Goal: Transaction & Acquisition: Subscribe to service/newsletter

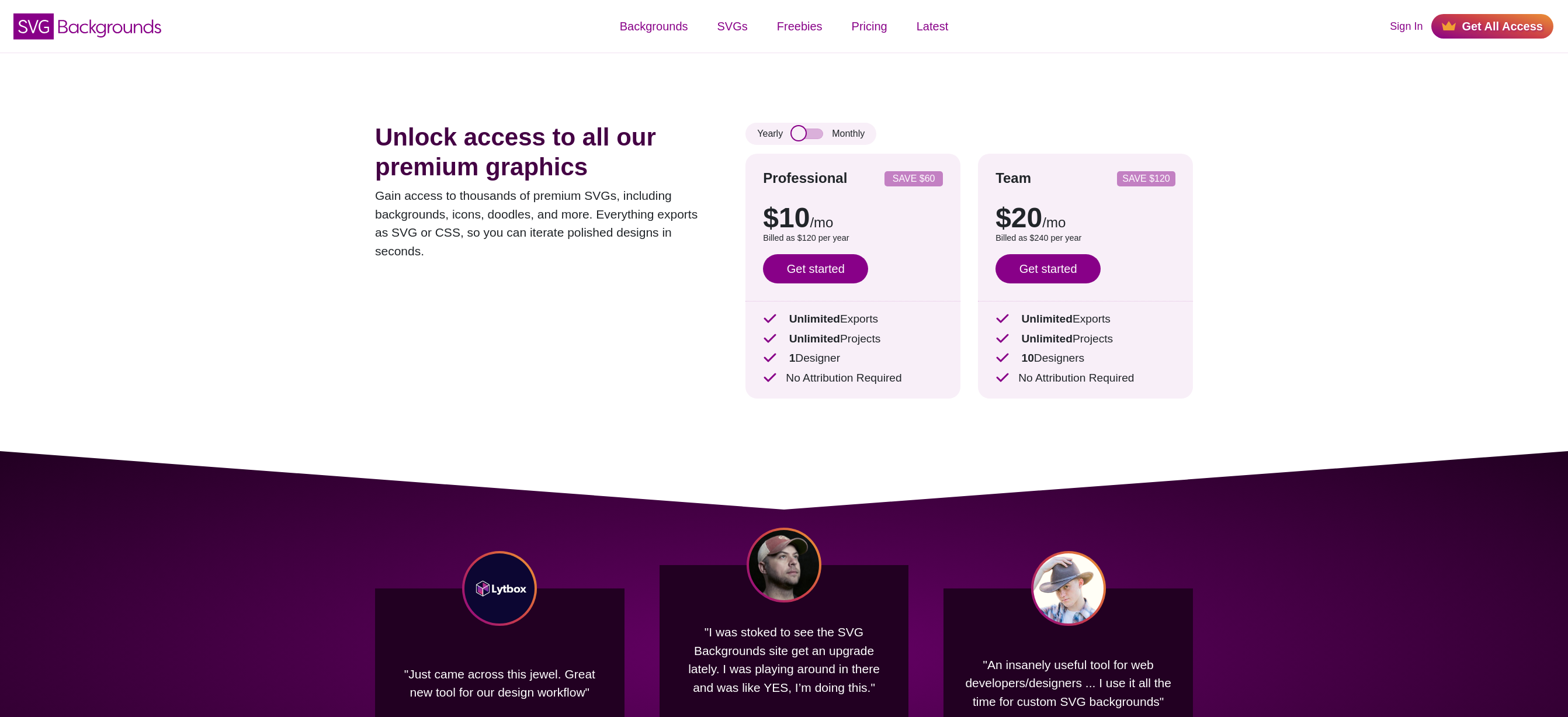
click at [813, 134] on input "checkbox" at bounding box center [807, 134] width 32 height 11
checkbox input "true"
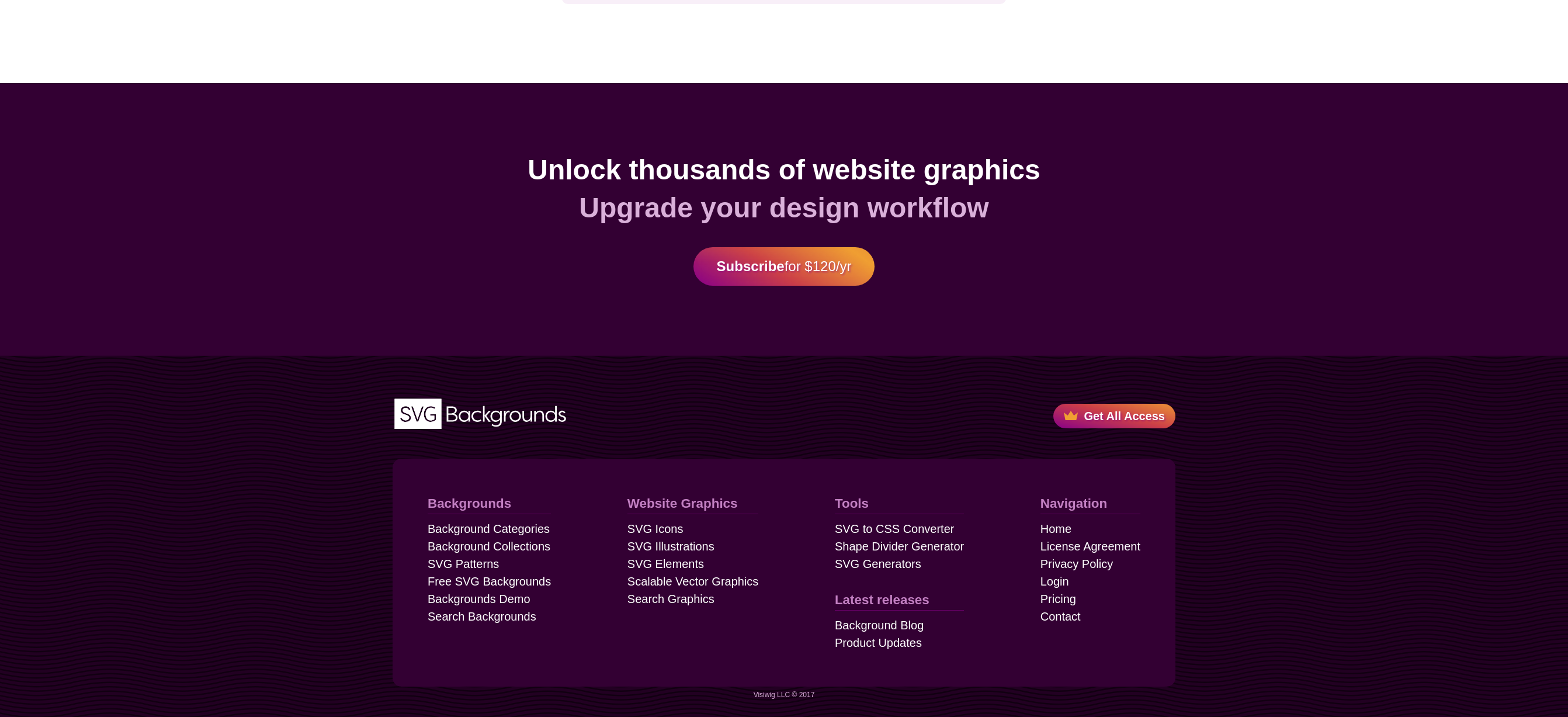
scroll to position [3145, 0]
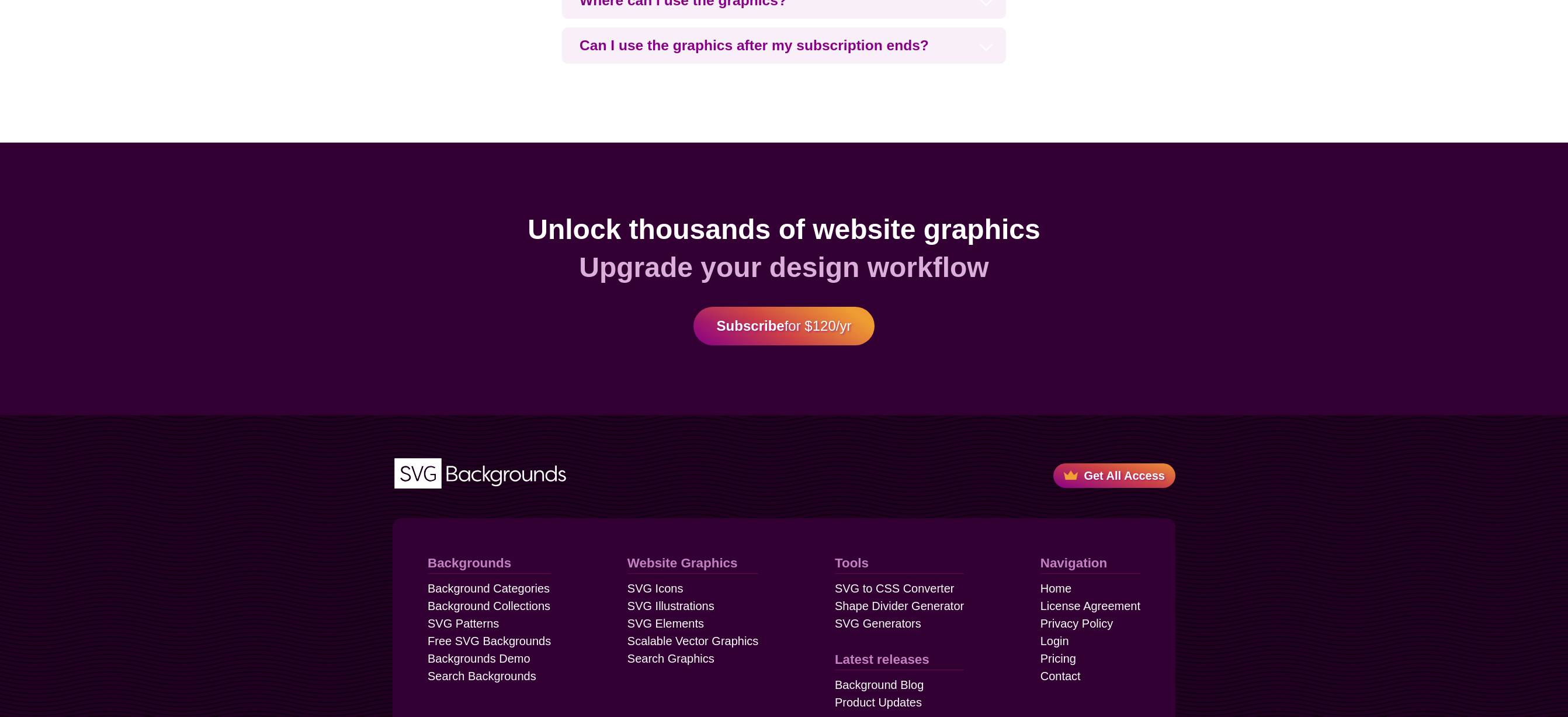
drag, startPoint x: 536, startPoint y: 229, endPoint x: 1060, endPoint y: 326, distance: 532.9
click at [1060, 326] on div "Unlock thousands of website graphics Upgrade your design workflow Subscribe for…" at bounding box center [784, 279] width 1568 height 273
drag, startPoint x: 704, startPoint y: 279, endPoint x: 1025, endPoint y: 362, distance: 331.6
click at [1025, 362] on div "Unlock thousands of website graphics Upgrade your design workflow Subscribe for…" at bounding box center [784, 279] width 1568 height 273
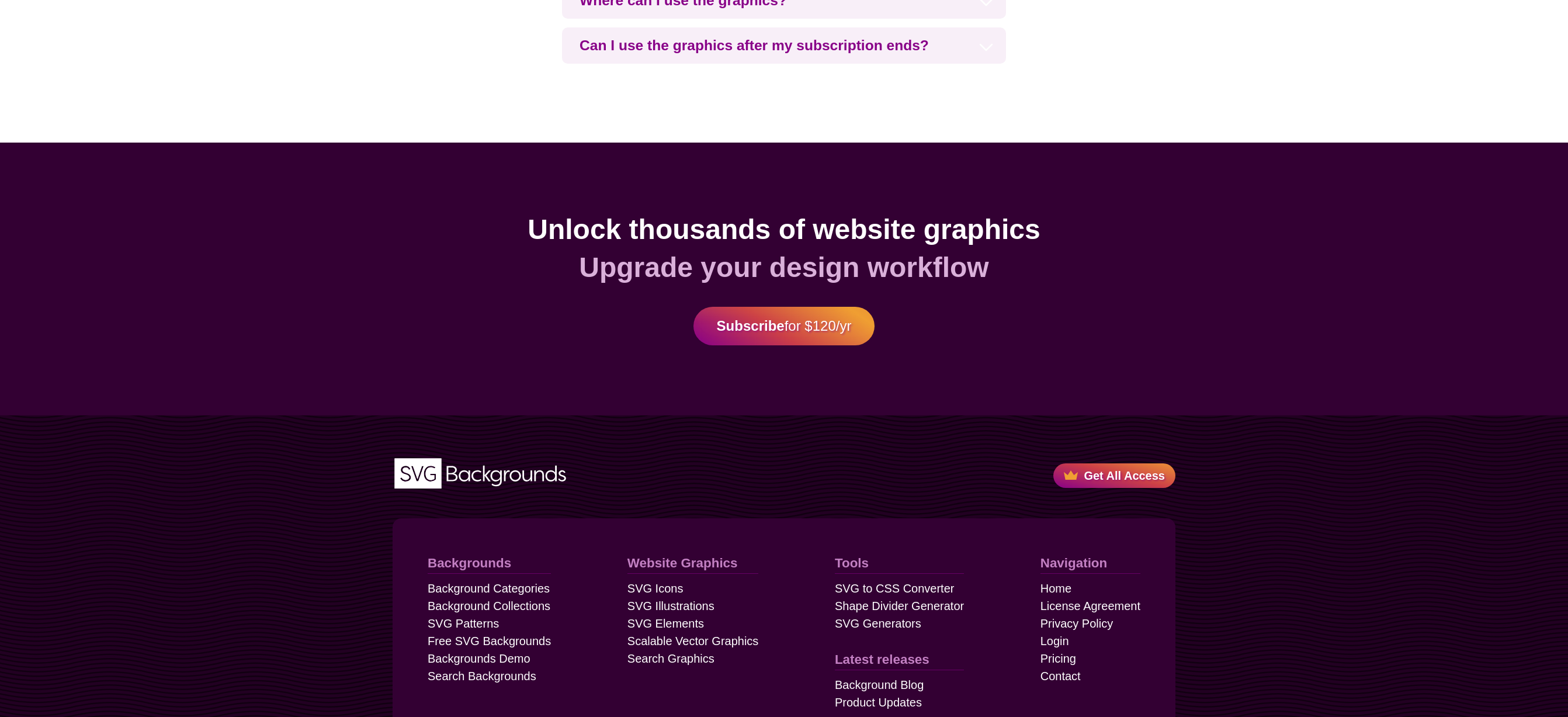
click at [1025, 362] on div "Unlock thousands of website graphics Upgrade your design workflow Subscribe for…" at bounding box center [784, 279] width 1568 height 273
drag, startPoint x: 1086, startPoint y: 341, endPoint x: 458, endPoint y: 206, distance: 642.3
click at [458, 206] on div "Unlock thousands of website graphics Upgrade your design workflow Subscribe for…" at bounding box center [784, 279] width 1568 height 273
drag, startPoint x: 458, startPoint y: 206, endPoint x: 972, endPoint y: 352, distance: 534.3
click at [971, 352] on div "Unlock thousands of website graphics Upgrade your design workflow Subscribe for…" at bounding box center [784, 279] width 1568 height 273
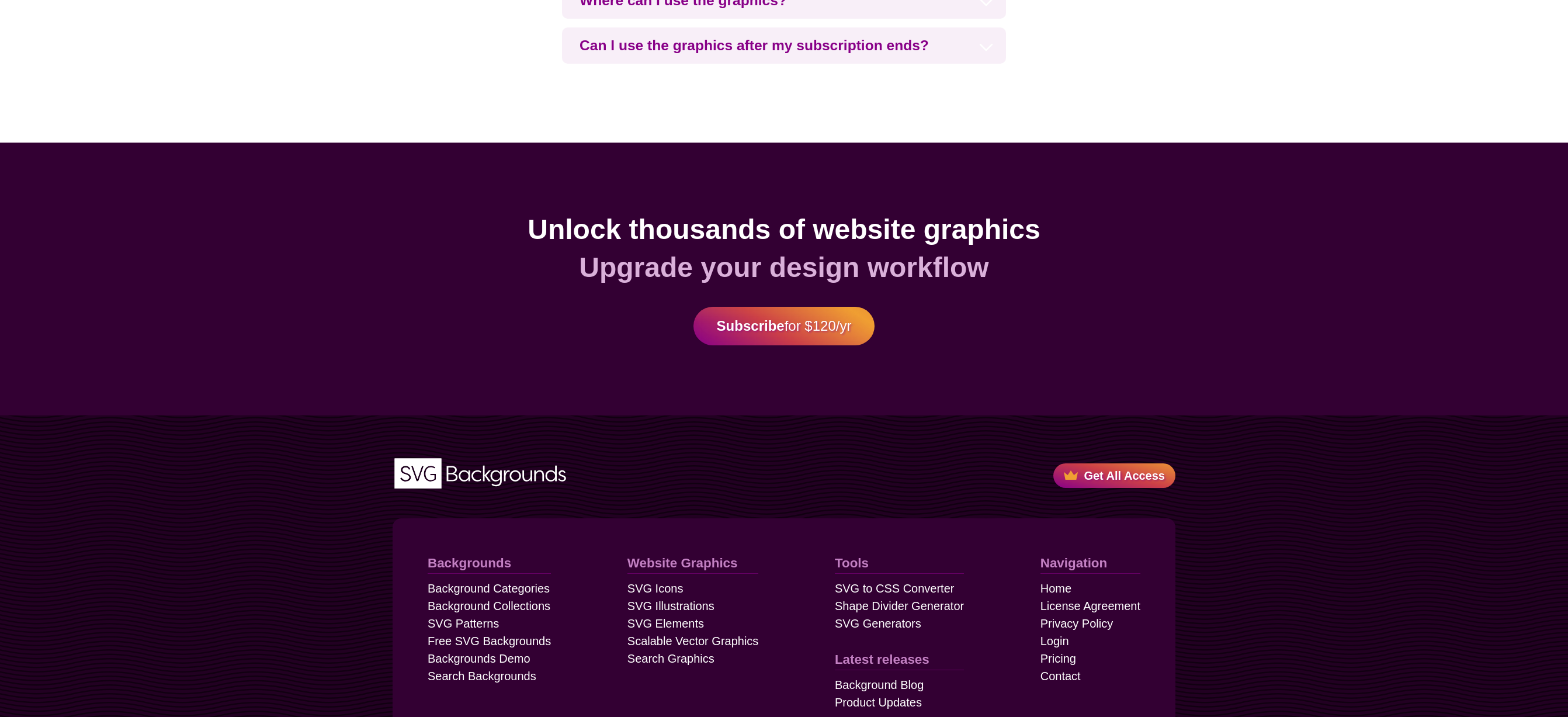
click at [972, 352] on div "Unlock thousands of website graphics Upgrade your design workflow Subscribe for…" at bounding box center [784, 279] width 1568 height 273
drag, startPoint x: 1042, startPoint y: 363, endPoint x: 369, endPoint y: 188, distance: 695.4
click at [369, 188] on div "Unlock thousands of website graphics Upgrade your design workflow Subscribe for…" at bounding box center [784, 279] width 1568 height 273
click at [374, 189] on div "Unlock thousands of website graphics Upgrade your design workflow Subscribe for…" at bounding box center [784, 279] width 1568 height 273
drag, startPoint x: 419, startPoint y: 204, endPoint x: 1028, endPoint y: 377, distance: 633.1
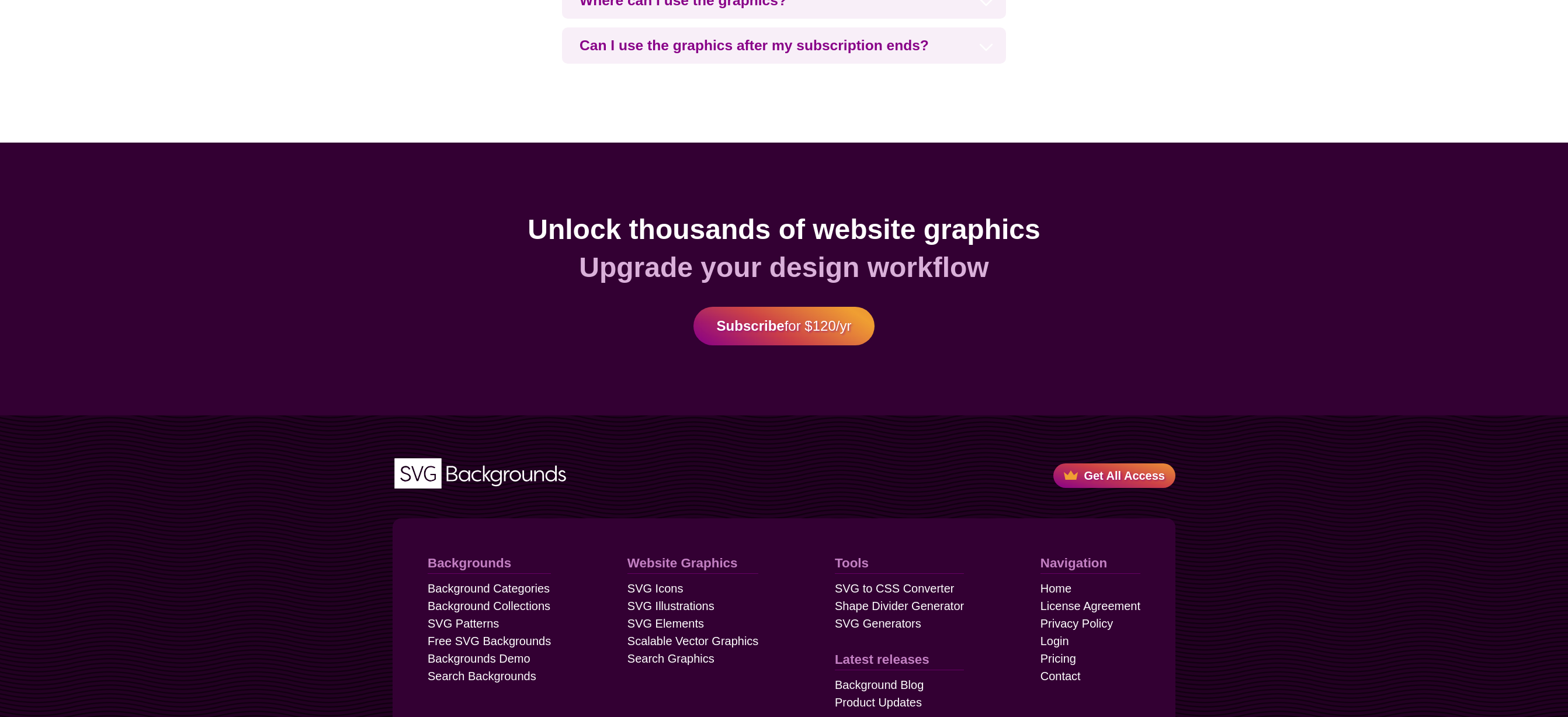
click at [1028, 377] on div "Unlock thousands of website graphics Upgrade your design workflow Subscribe for…" at bounding box center [784, 279] width 1568 height 273
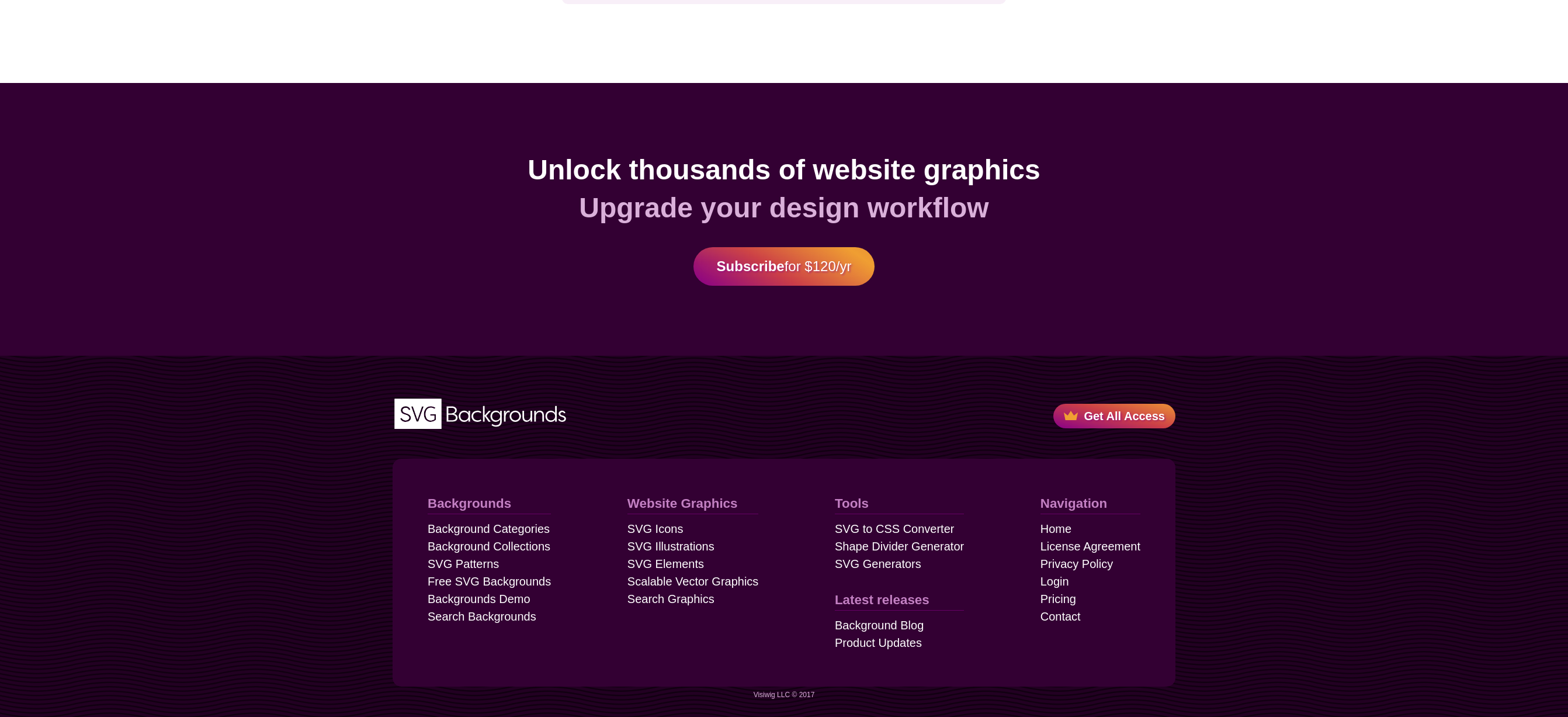
drag, startPoint x: 1211, startPoint y: 437, endPoint x: 451, endPoint y: 76, distance: 841.4
click at [485, 126] on div "Unlock thousands of website graphics Upgrade your design workflow Subscribe for…" at bounding box center [784, 219] width 1568 height 273
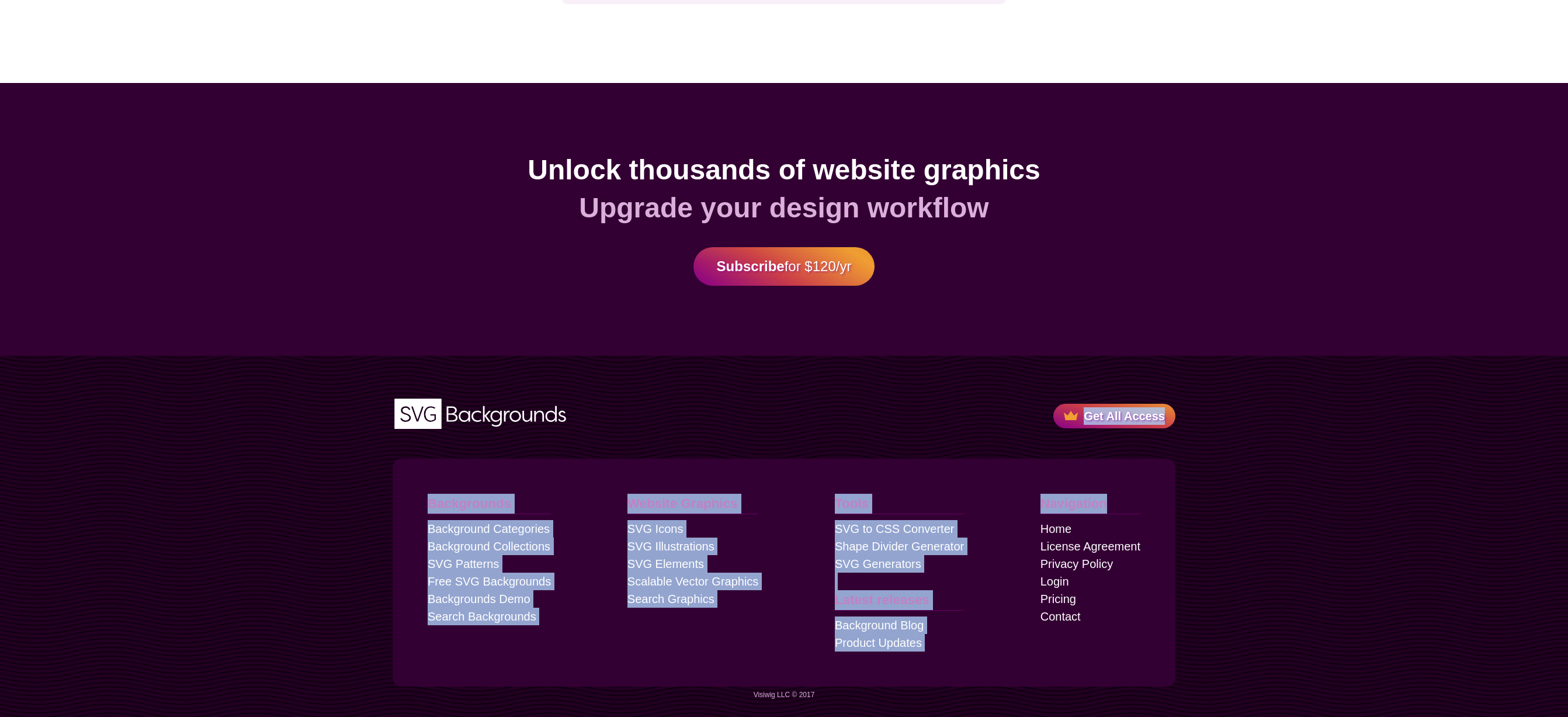
drag, startPoint x: 463, startPoint y: 119, endPoint x: 1261, endPoint y: 478, distance: 875.0
click at [1261, 478] on div "SVG Backgrounds Logo Get All Access Backgrounds Background Categories Backgroun…" at bounding box center [784, 536] width 1568 height 362
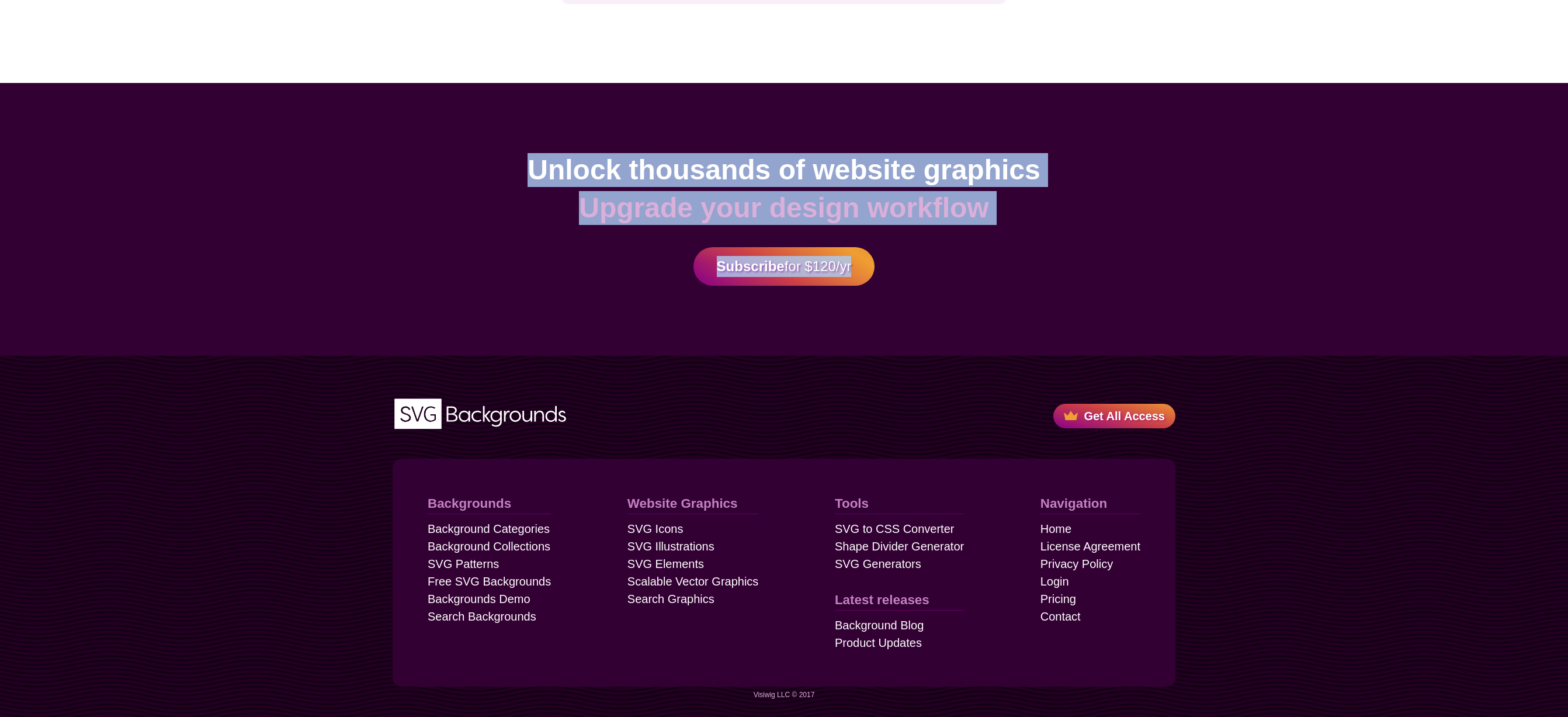
drag, startPoint x: 1261, startPoint y: 478, endPoint x: 503, endPoint y: 120, distance: 838.3
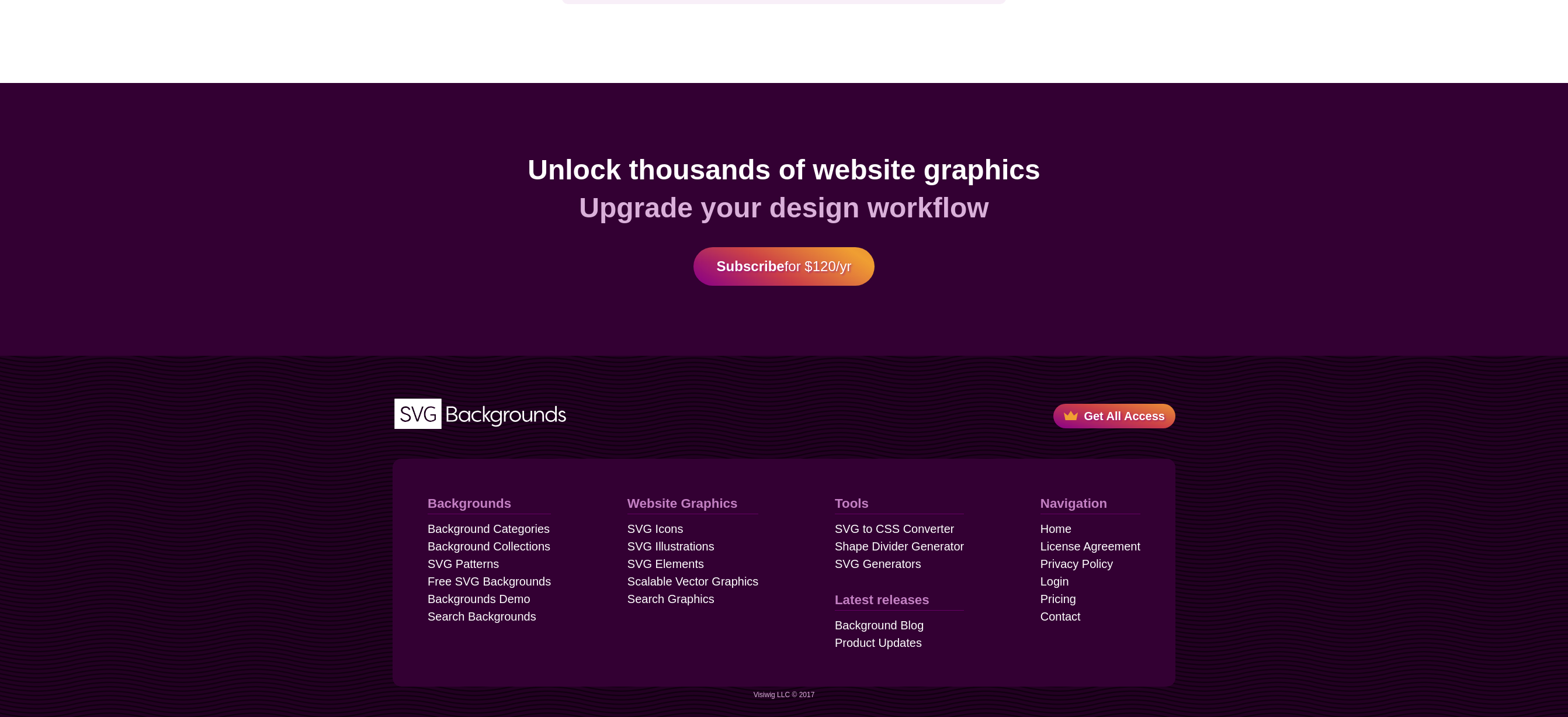
click at [503, 120] on div "Unlock thousands of website graphics Upgrade your design workflow Subscribe for…" at bounding box center [784, 219] width 1568 height 273
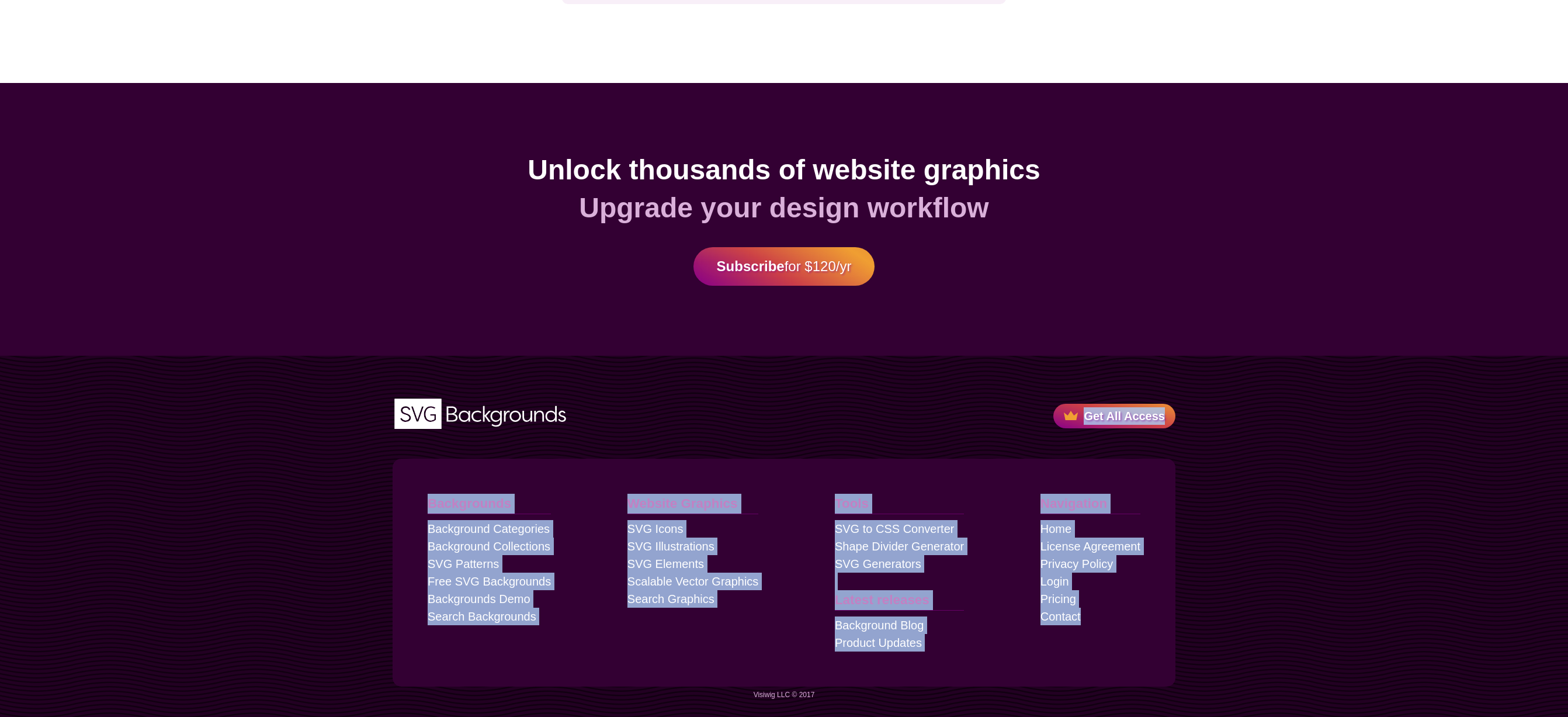
drag, startPoint x: 483, startPoint y: 122, endPoint x: 1354, endPoint y: 640, distance: 1013.4
click at [1354, 640] on div "SVG Backgrounds Logo Get All Access Backgrounds Background Categories Backgroun…" at bounding box center [784, 536] width 1568 height 362
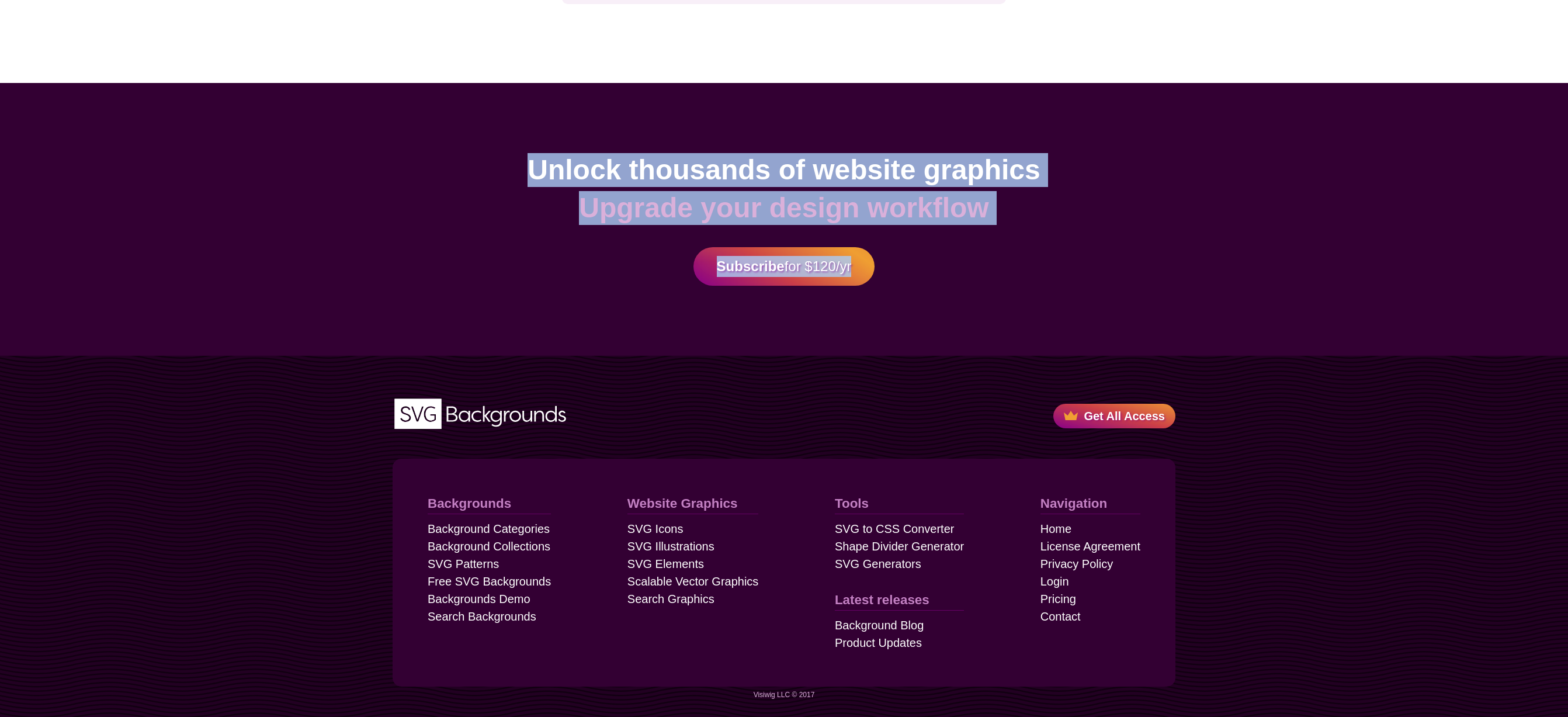
drag, startPoint x: 1358, startPoint y: 643, endPoint x: 448, endPoint y: 124, distance: 1047.6
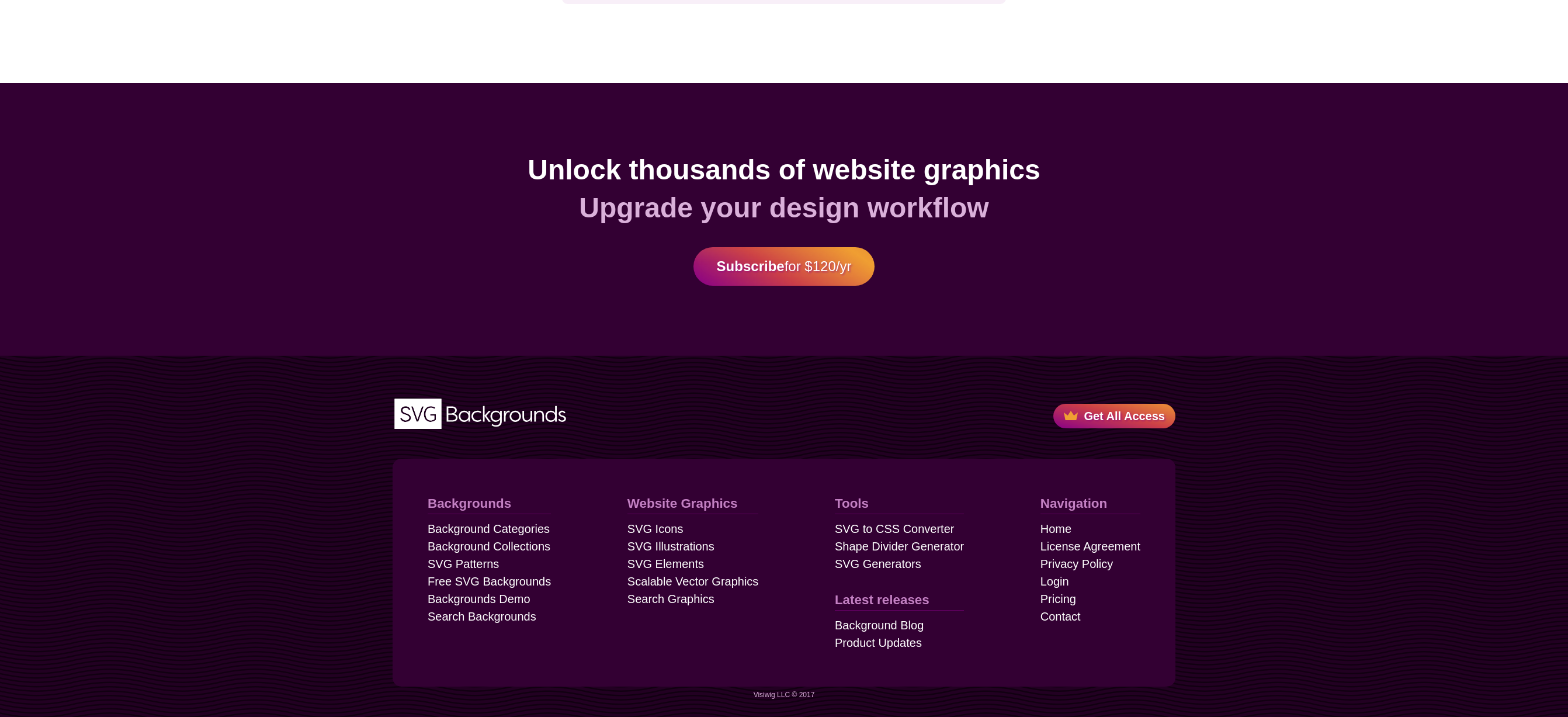
click at [448, 124] on div "Unlock thousands of website graphics Upgrade your design workflow Subscribe for…" at bounding box center [784, 219] width 1568 height 273
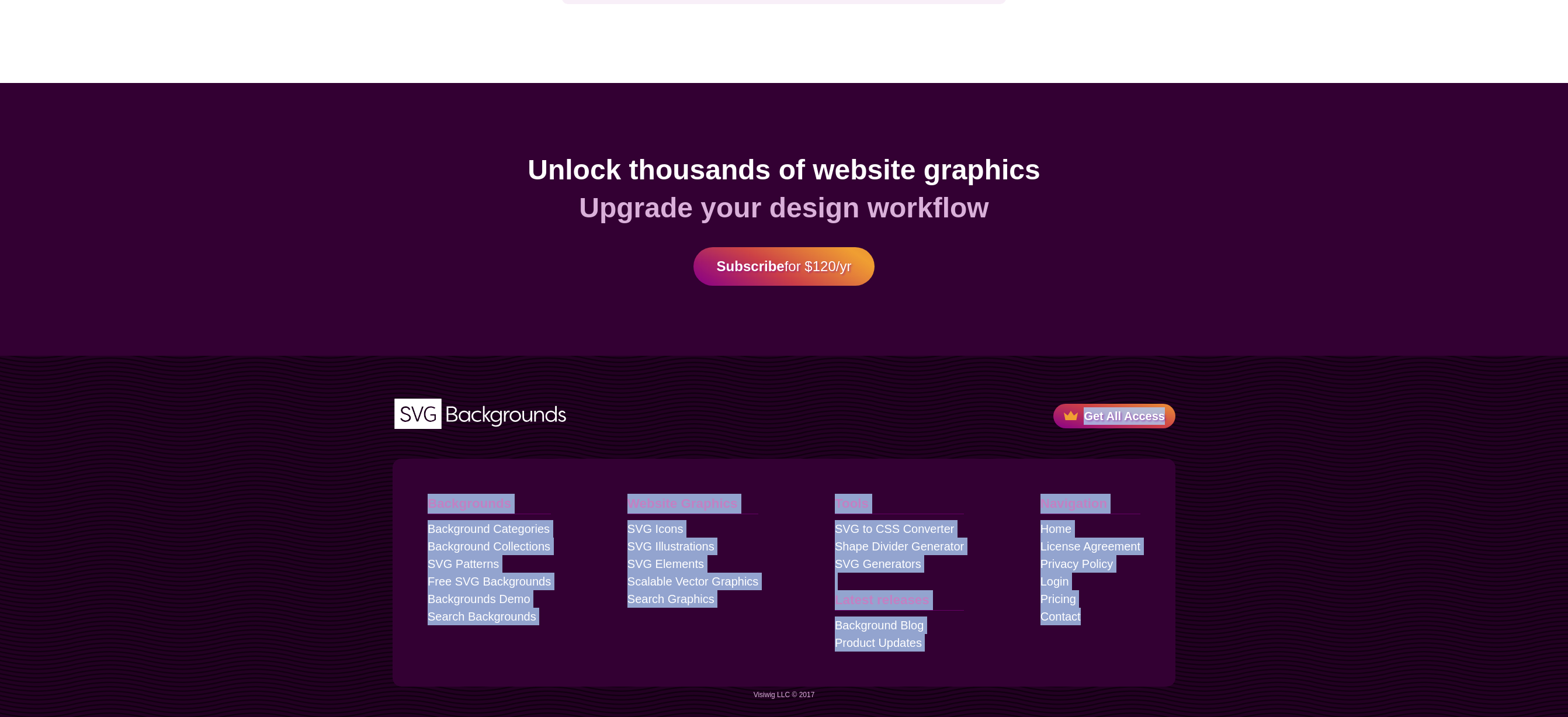
drag, startPoint x: 499, startPoint y: 152, endPoint x: 1398, endPoint y: 648, distance: 1026.8
click at [1398, 648] on div "SVG Backgrounds Logo Get All Access Backgrounds Background Categories Backgroun…" at bounding box center [784, 536] width 1568 height 362
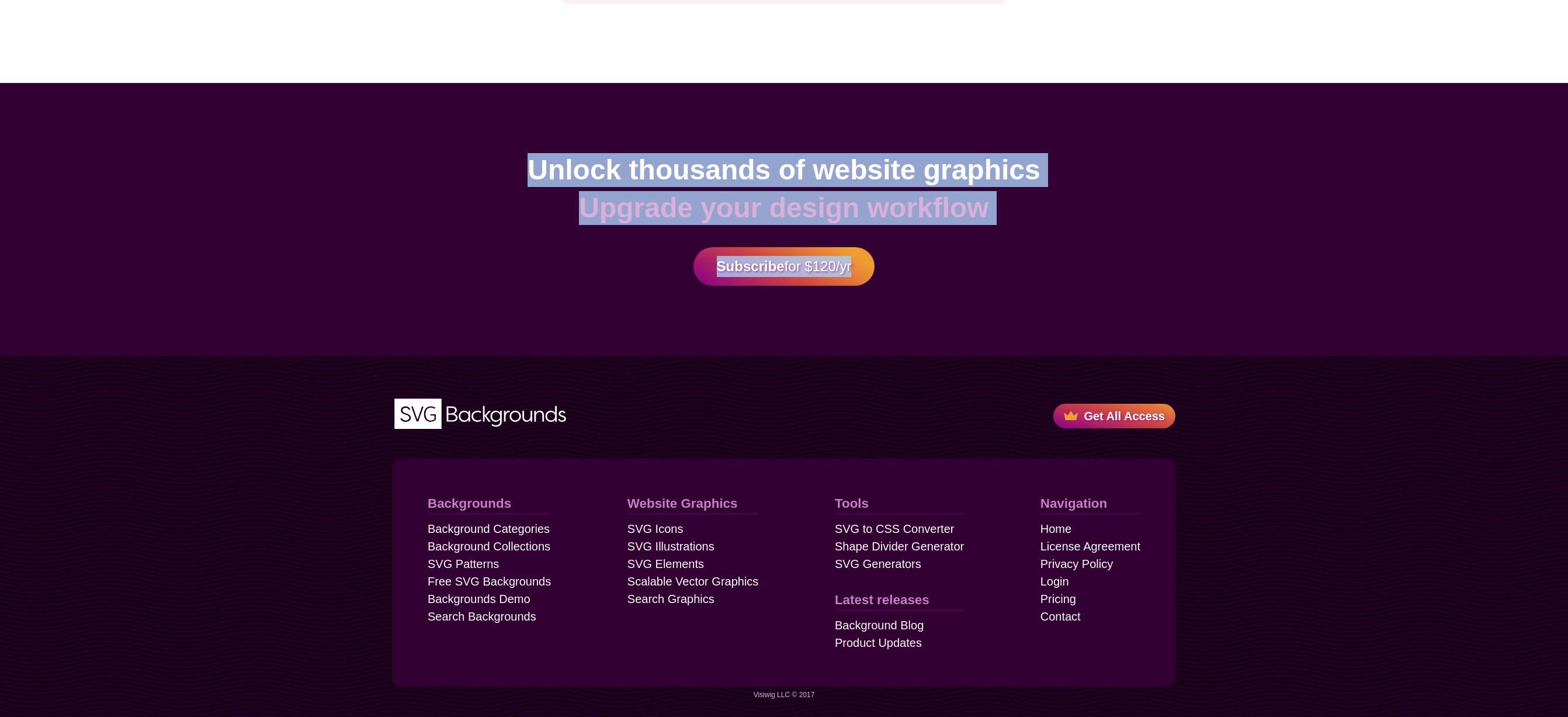
drag, startPoint x: 1328, startPoint y: 626, endPoint x: 456, endPoint y: 114, distance: 1011.2
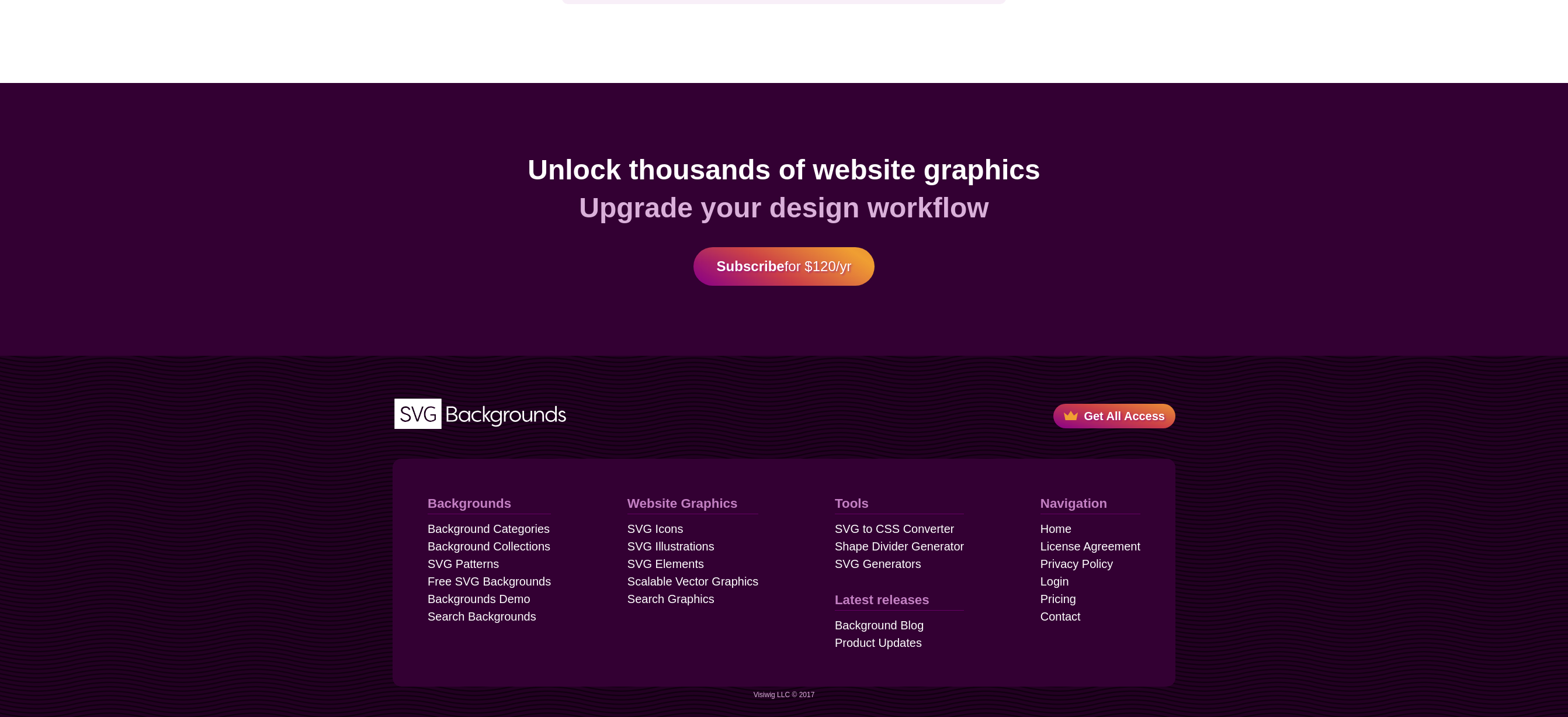
click at [494, 155] on h2 "Unlock thousands of website graphics" at bounding box center [784, 170] width 1498 height 34
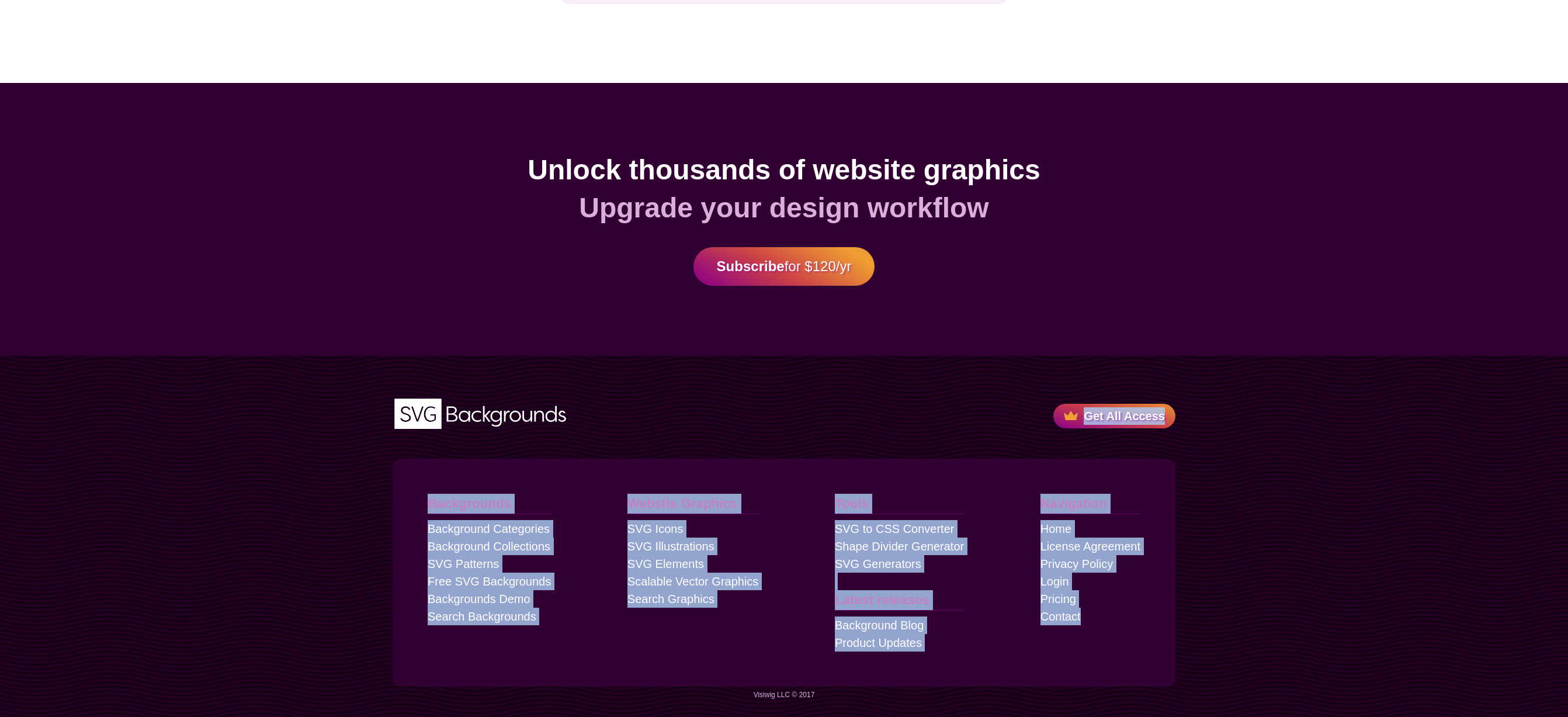
drag, startPoint x: 456, startPoint y: 133, endPoint x: 1351, endPoint y: 641, distance: 1029.1
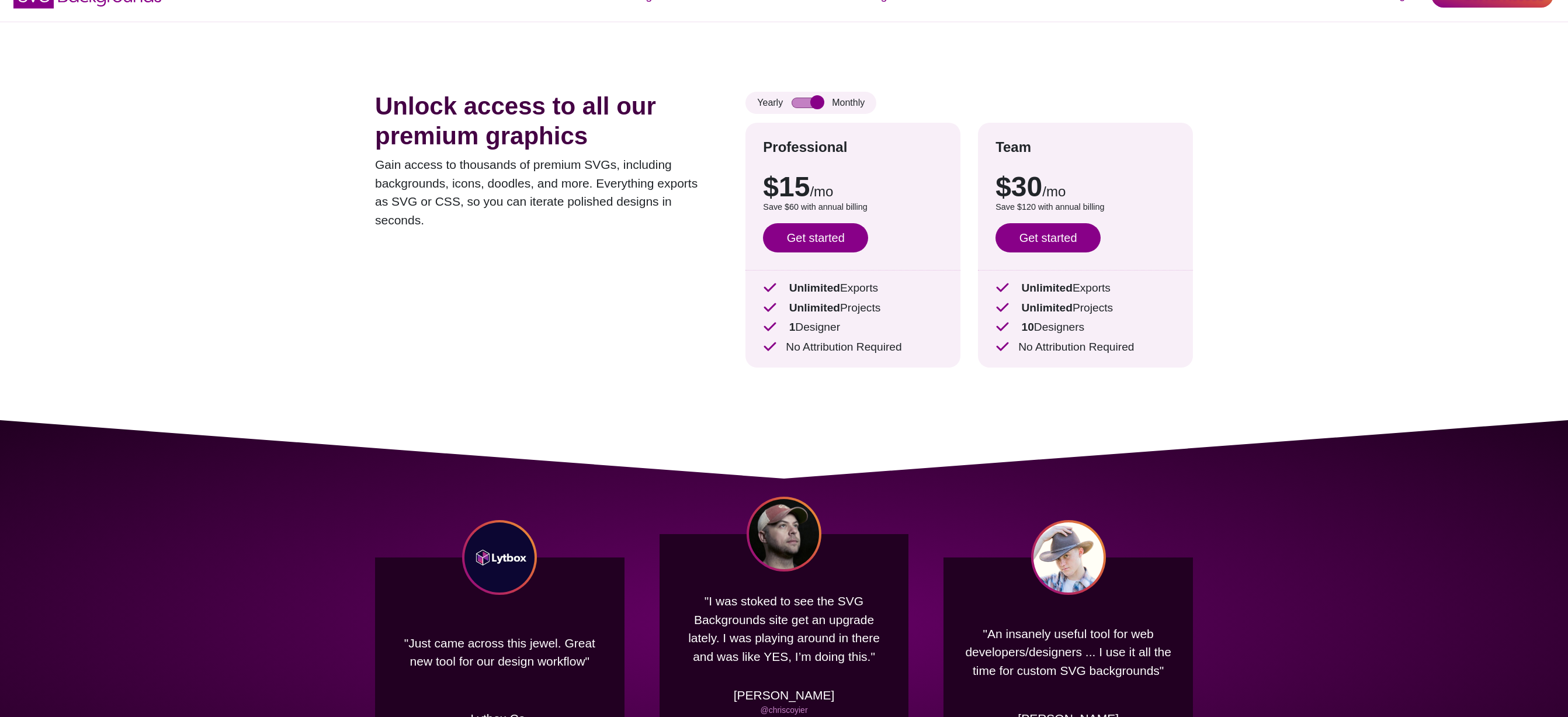
scroll to position [0, 0]
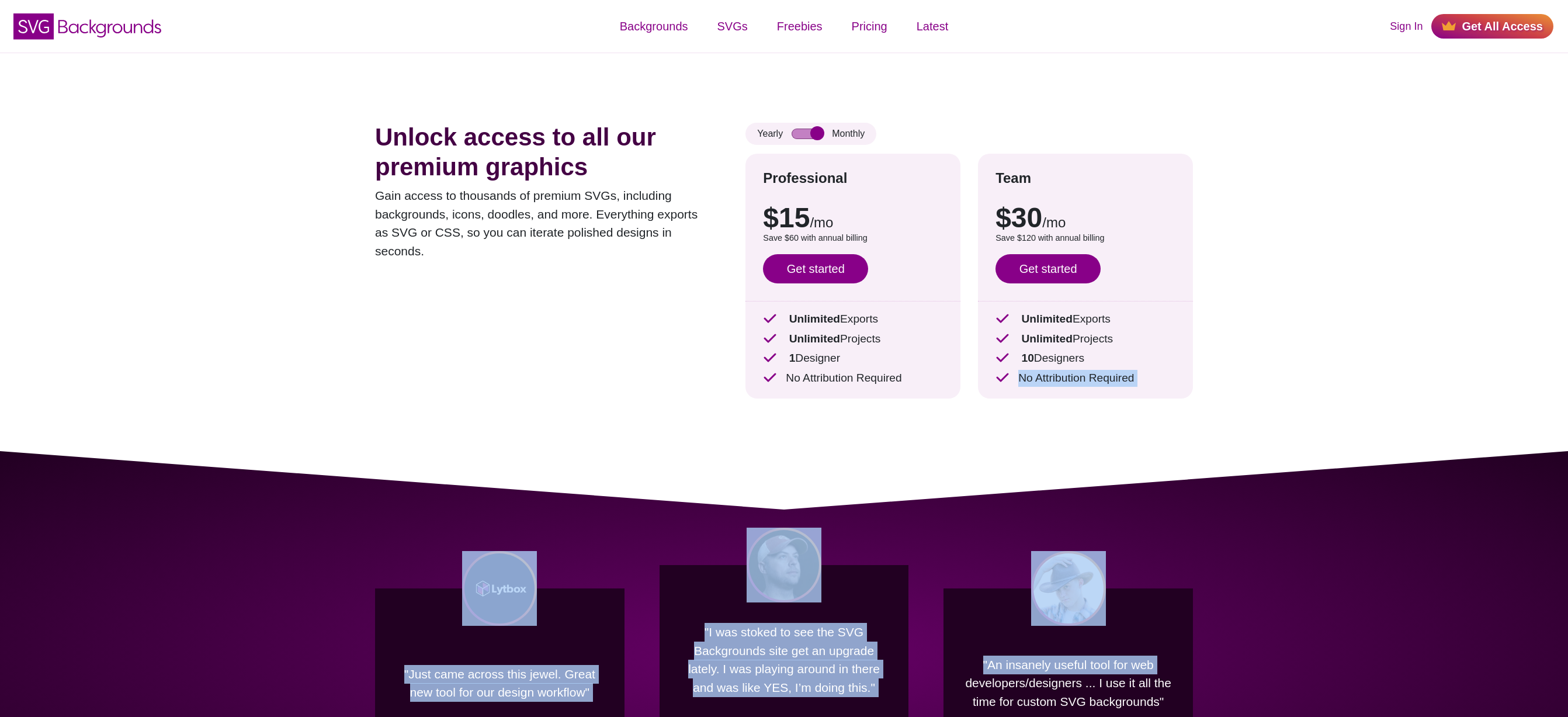
drag, startPoint x: 452, startPoint y: 144, endPoint x: 1300, endPoint y: 488, distance: 915.1
click at [1300, 488] on div ""Just came across this jewel. Great new tool for our design workflow" Lytbox Co…" at bounding box center [784, 653] width 1568 height 405
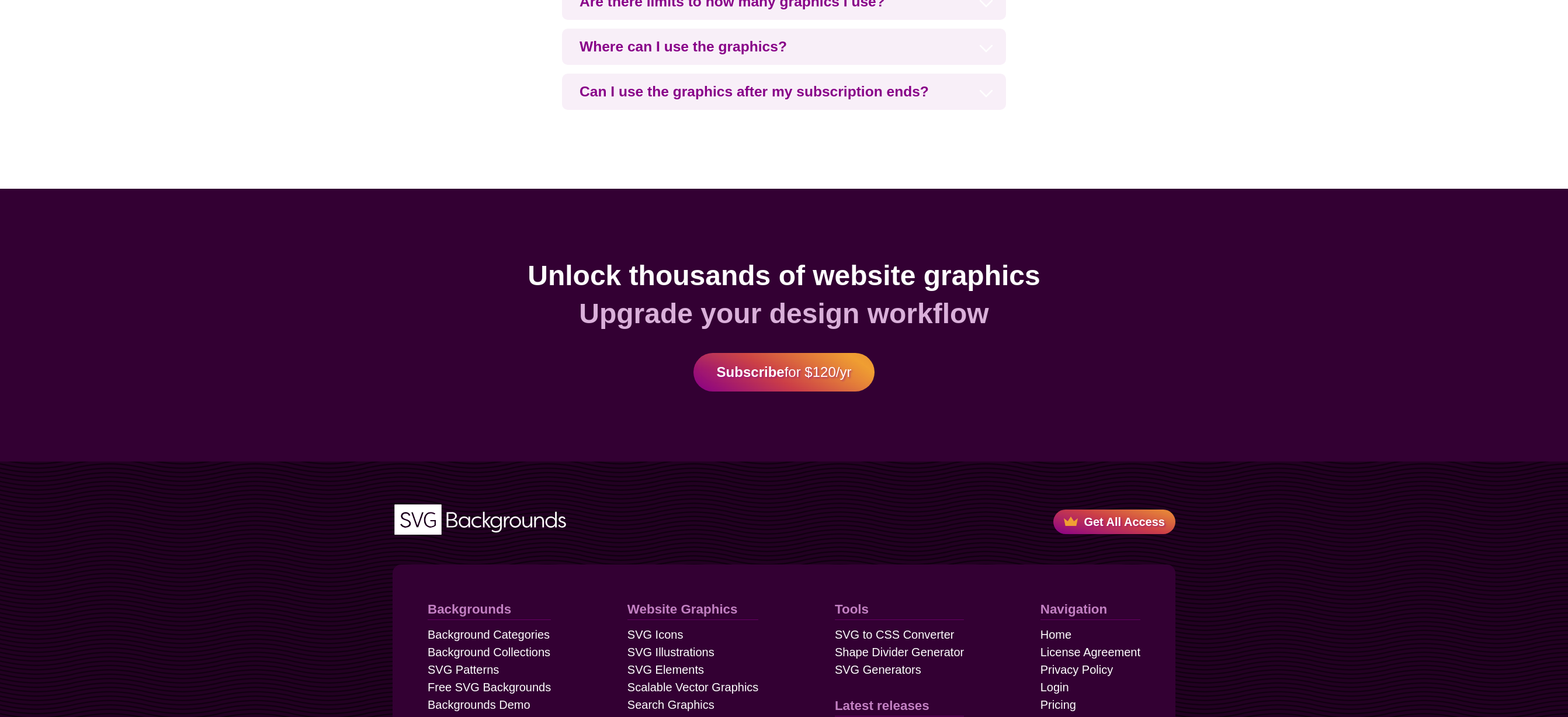
scroll to position [3204, 0]
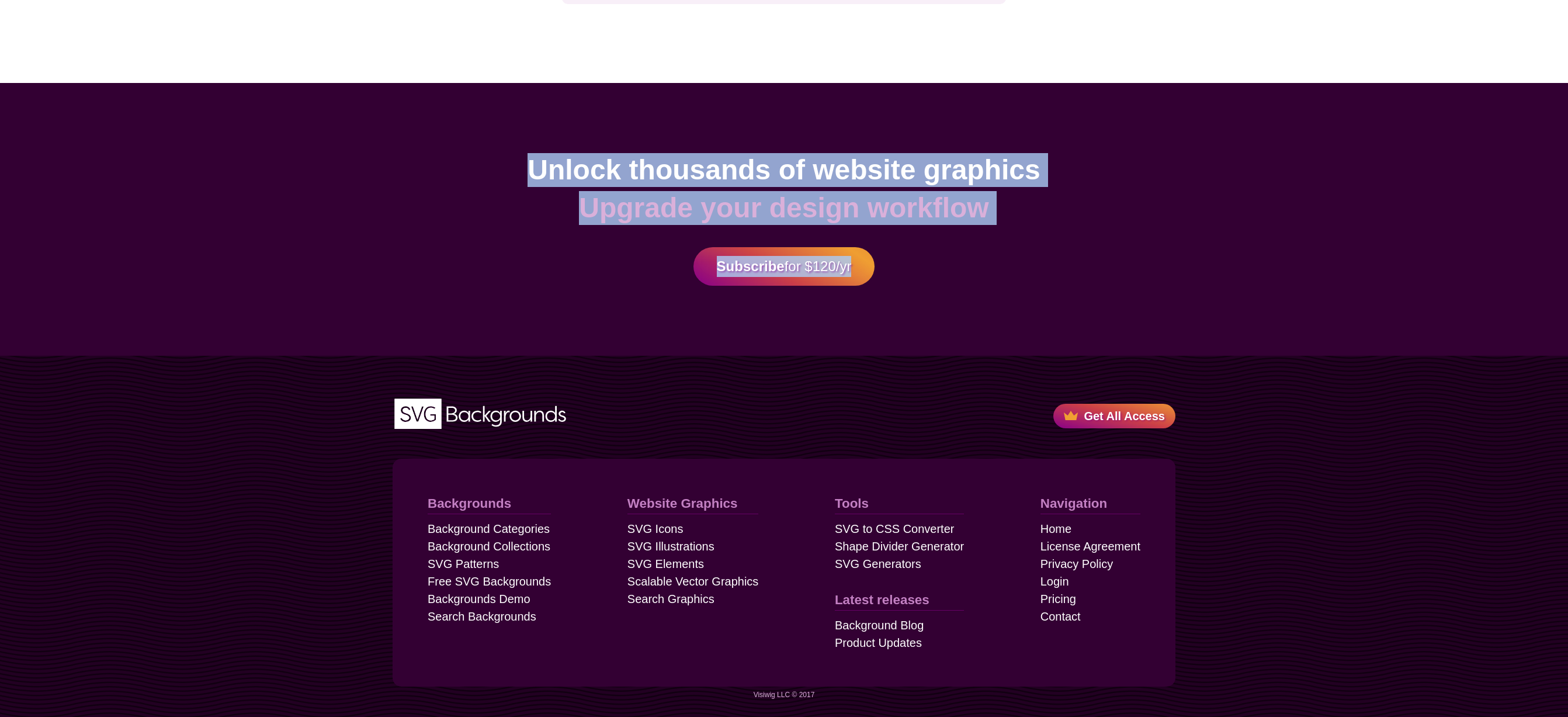
drag, startPoint x: 1329, startPoint y: 506, endPoint x: 503, endPoint y: 165, distance: 893.6
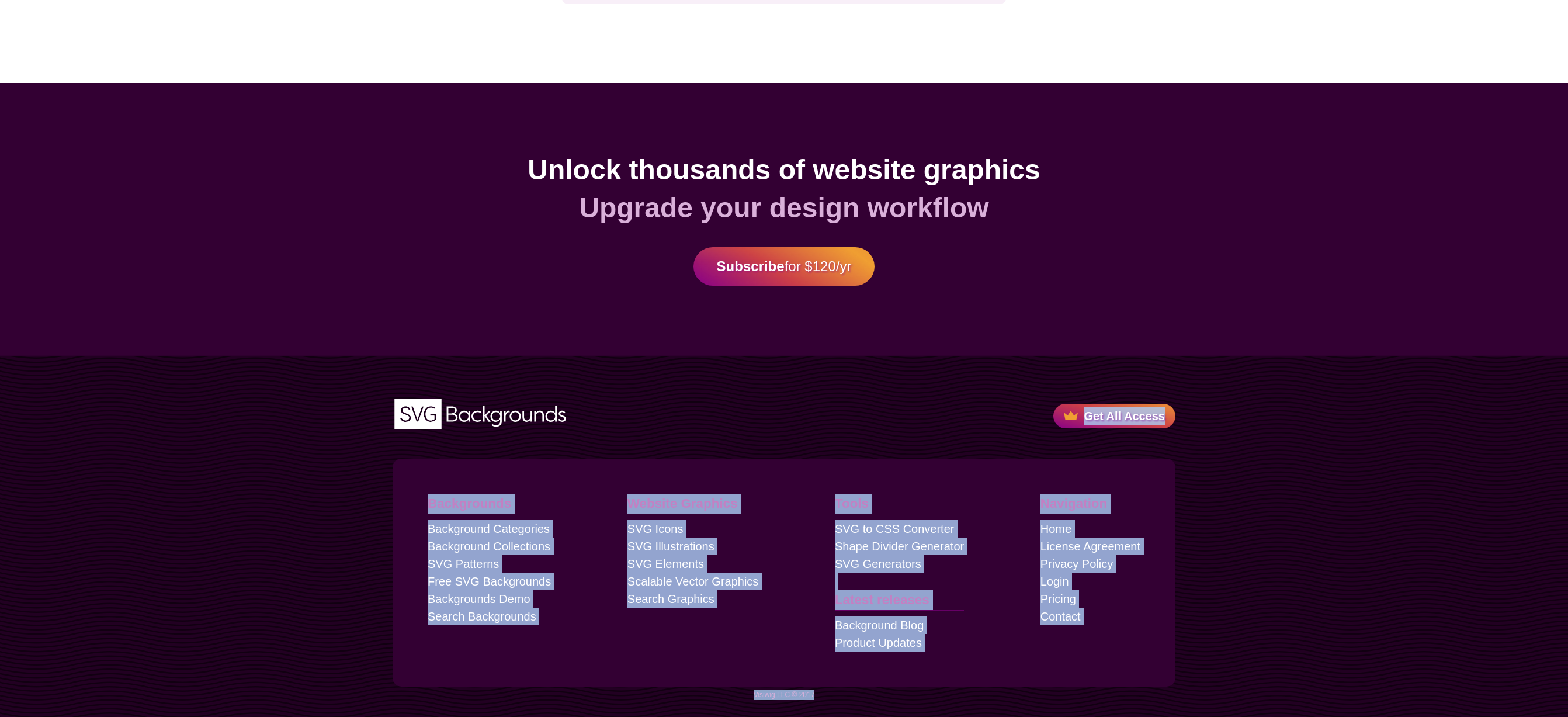
drag, startPoint x: 504, startPoint y: 165, endPoint x: 1175, endPoint y: 692, distance: 853.2
click at [1184, 685] on div "Backgrounds Background Categories Background Collections SVG Patterns Free SVG …" at bounding box center [784, 572] width 818 height 227
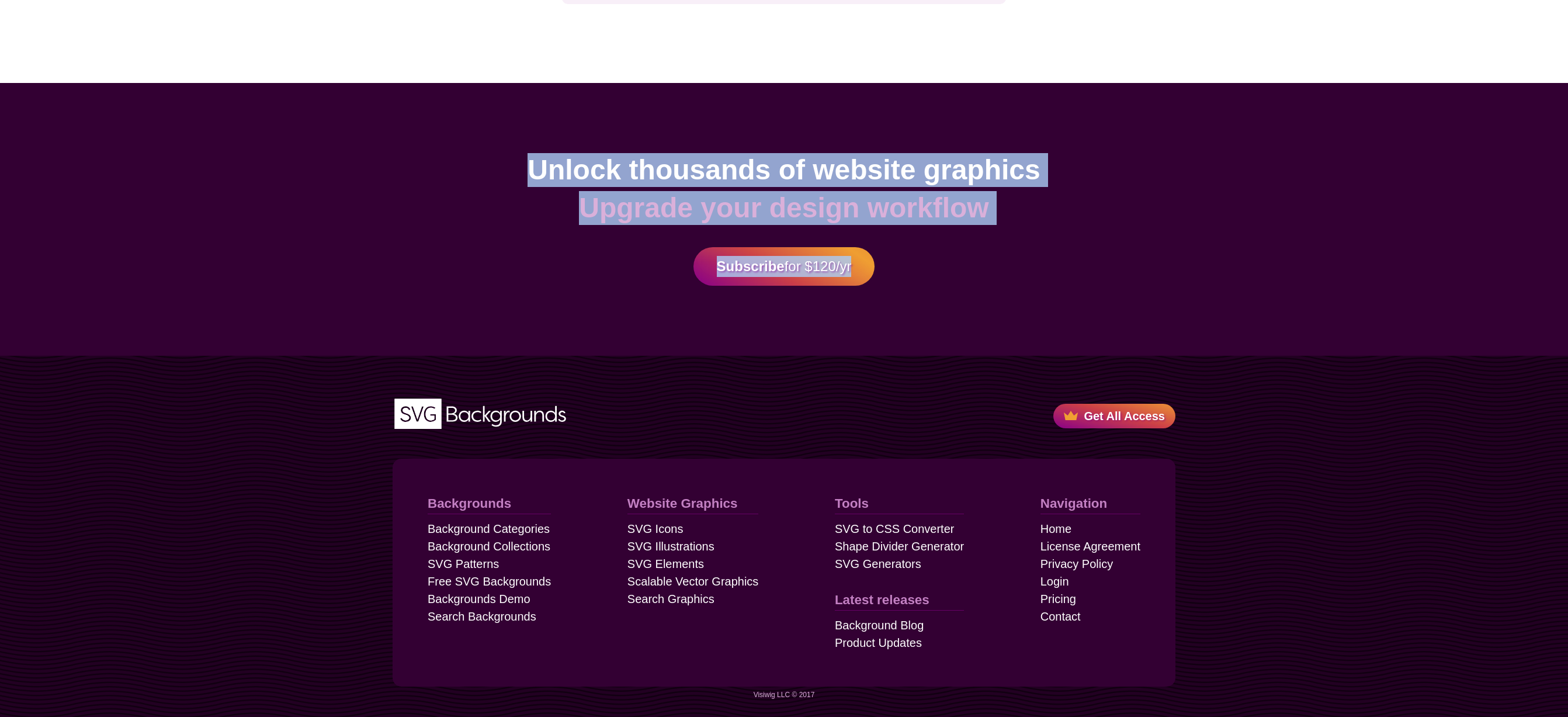
drag, startPoint x: 1172, startPoint y: 673, endPoint x: 496, endPoint y: 120, distance: 873.4
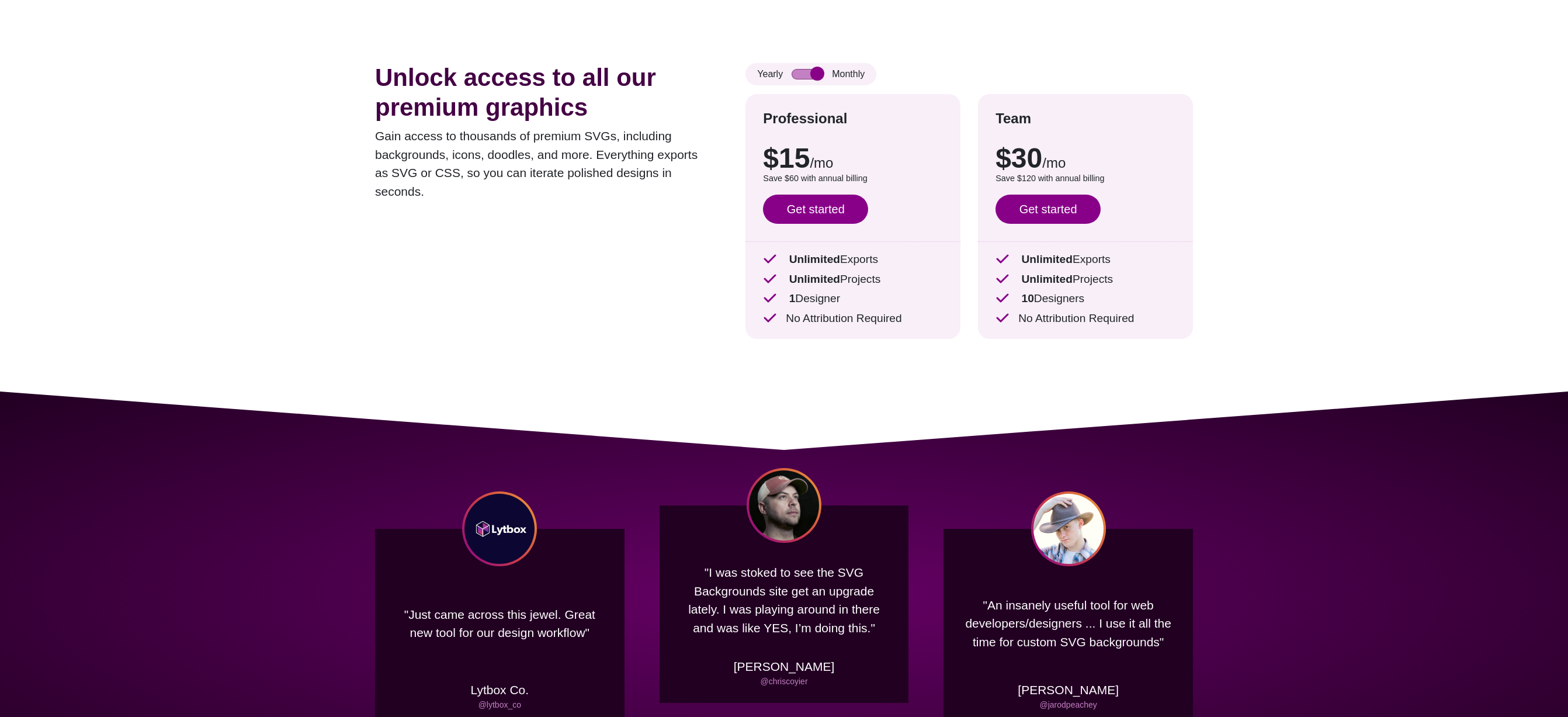
scroll to position [0, 0]
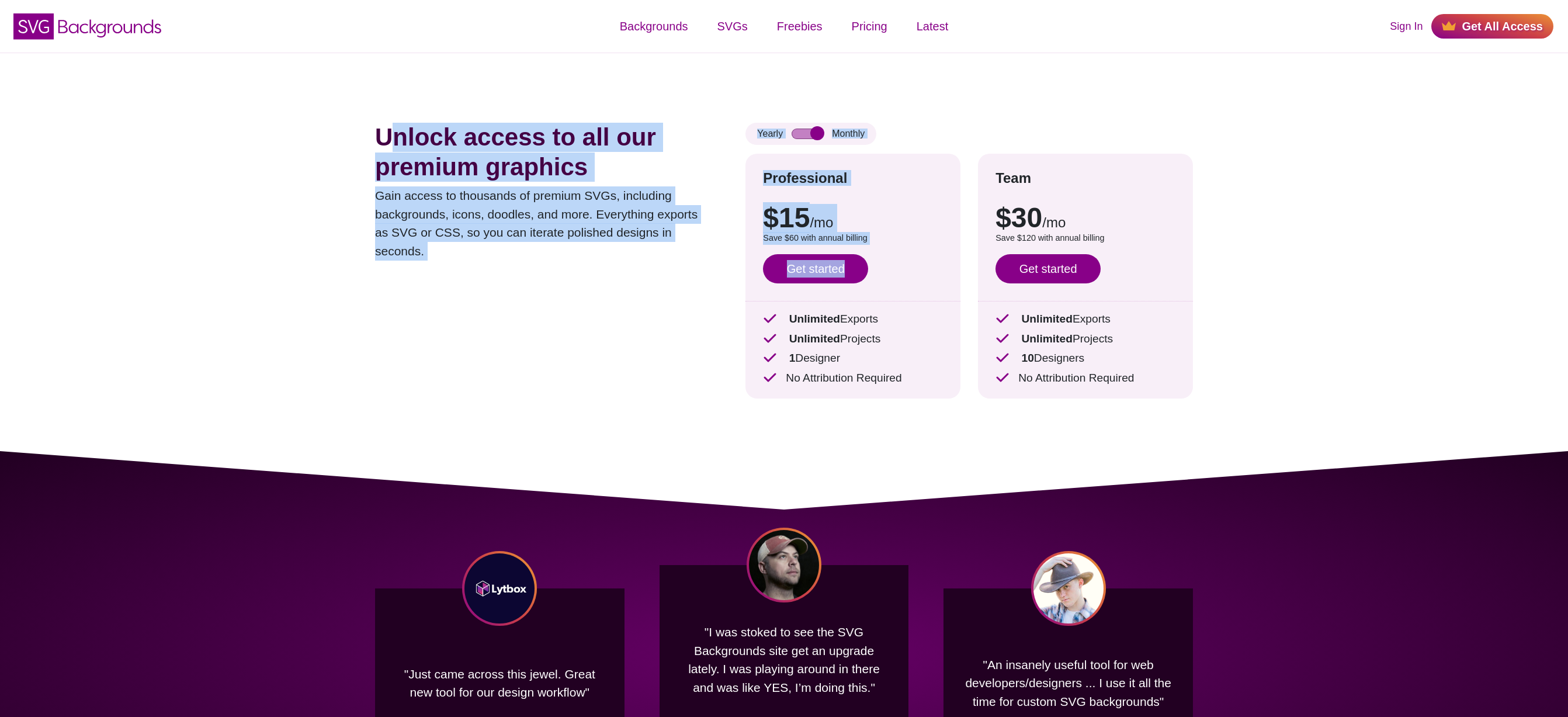
drag, startPoint x: 1331, startPoint y: 499, endPoint x: 393, endPoint y: 105, distance: 1017.4
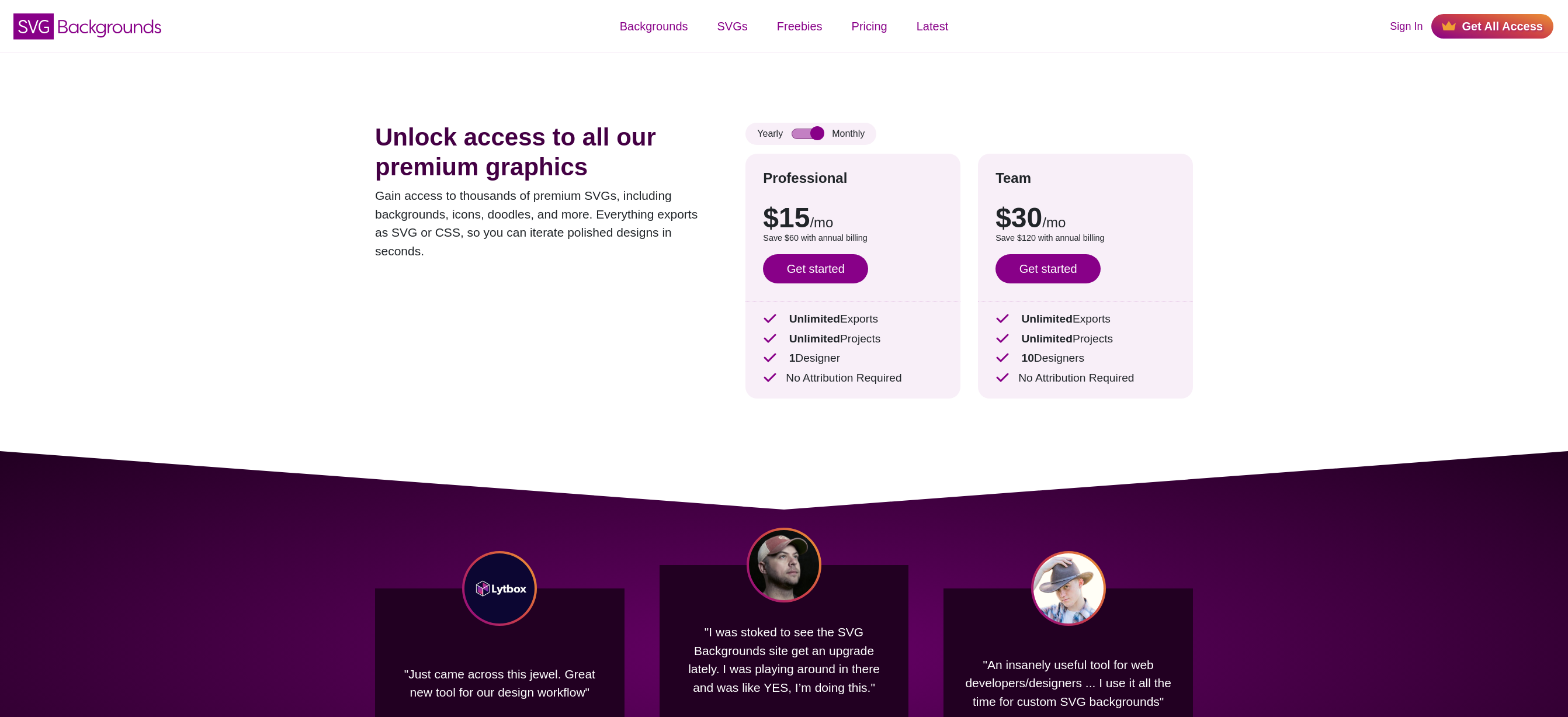
click at [393, 105] on div "Unlock access to all our premium graphics Gain access to thousands of premium S…" at bounding box center [784, 251] width 888 height 398
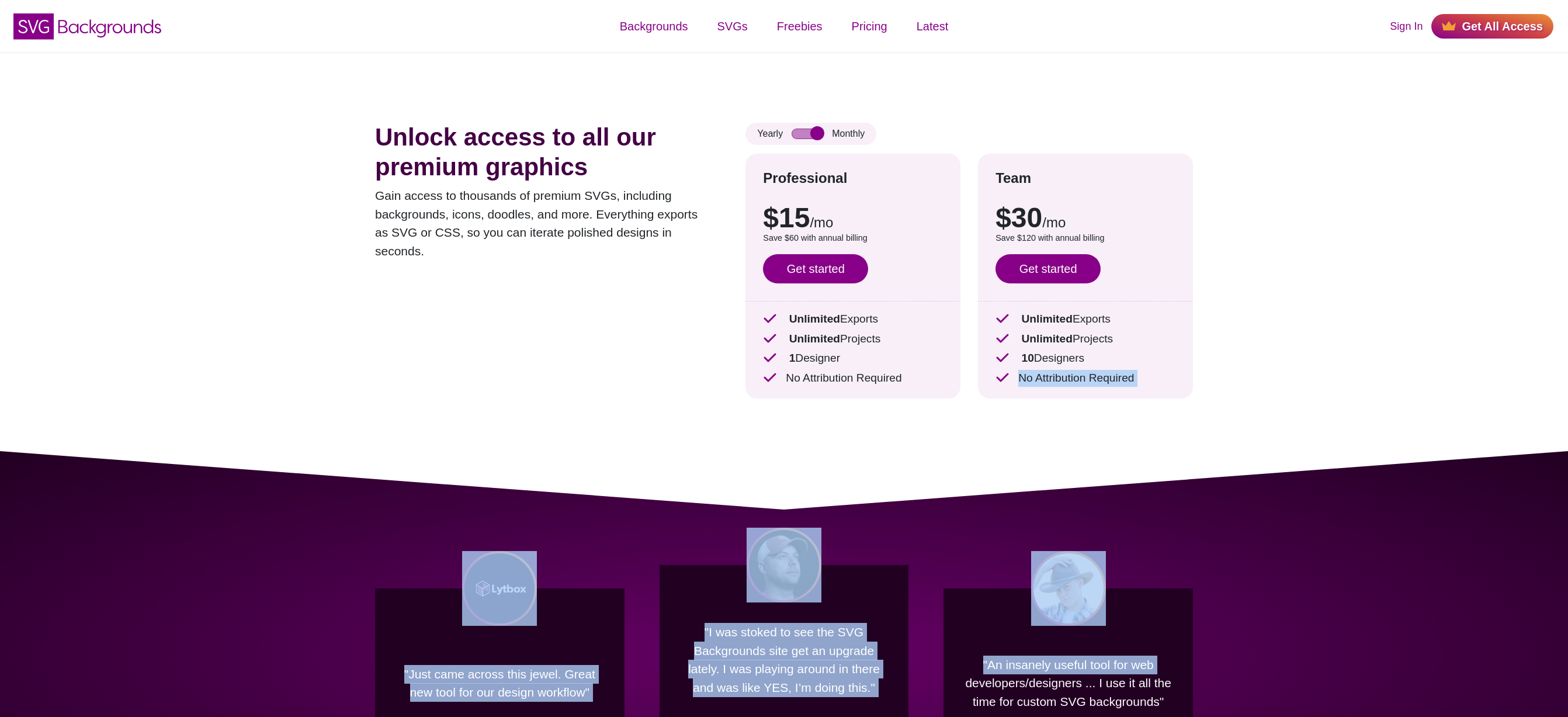
drag, startPoint x: 448, startPoint y: 28, endPoint x: 1470, endPoint y: 559, distance: 1151.7
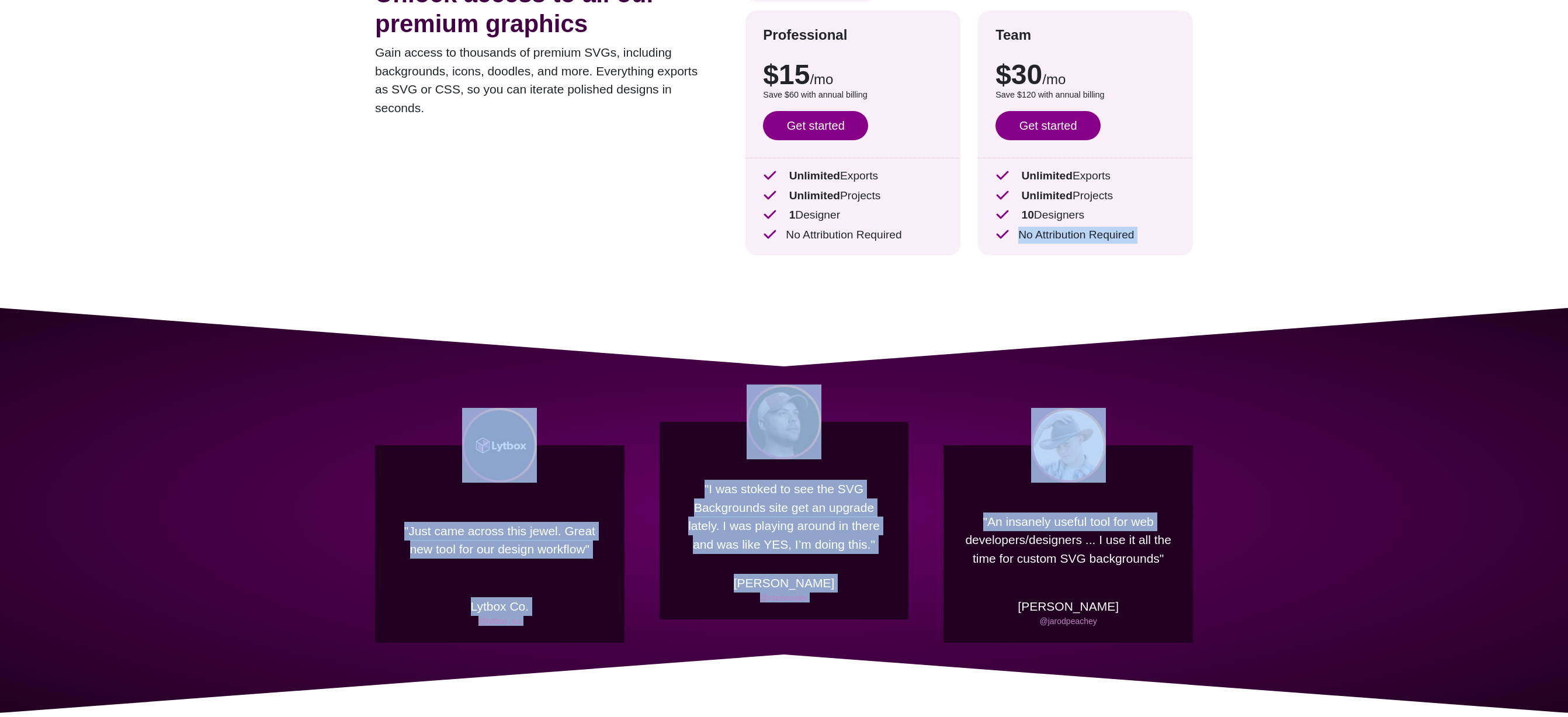
scroll to position [239, 0]
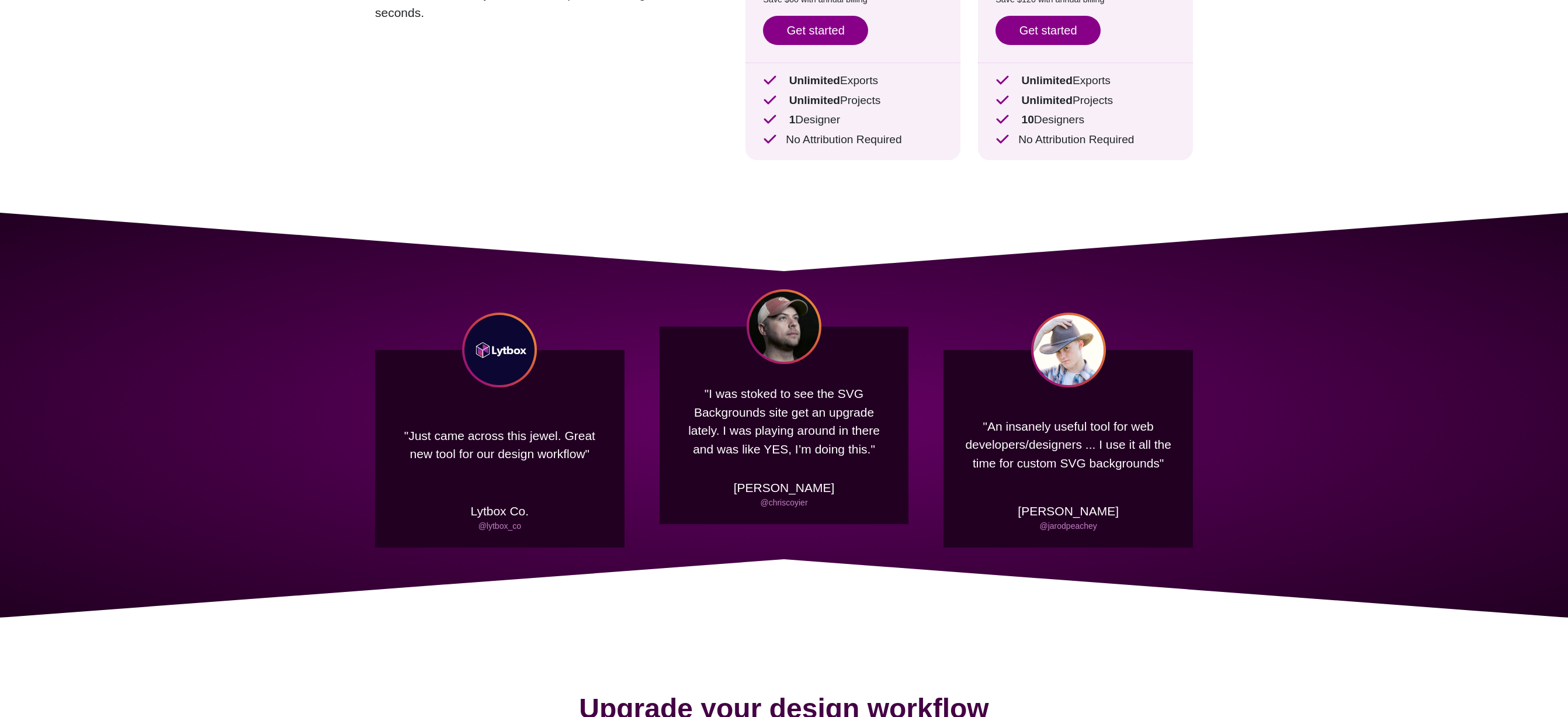
click at [1326, 533] on div ""Just came across this jewel. Great new tool for our design workflow" Lytbox Co…" at bounding box center [784, 415] width 1568 height 405
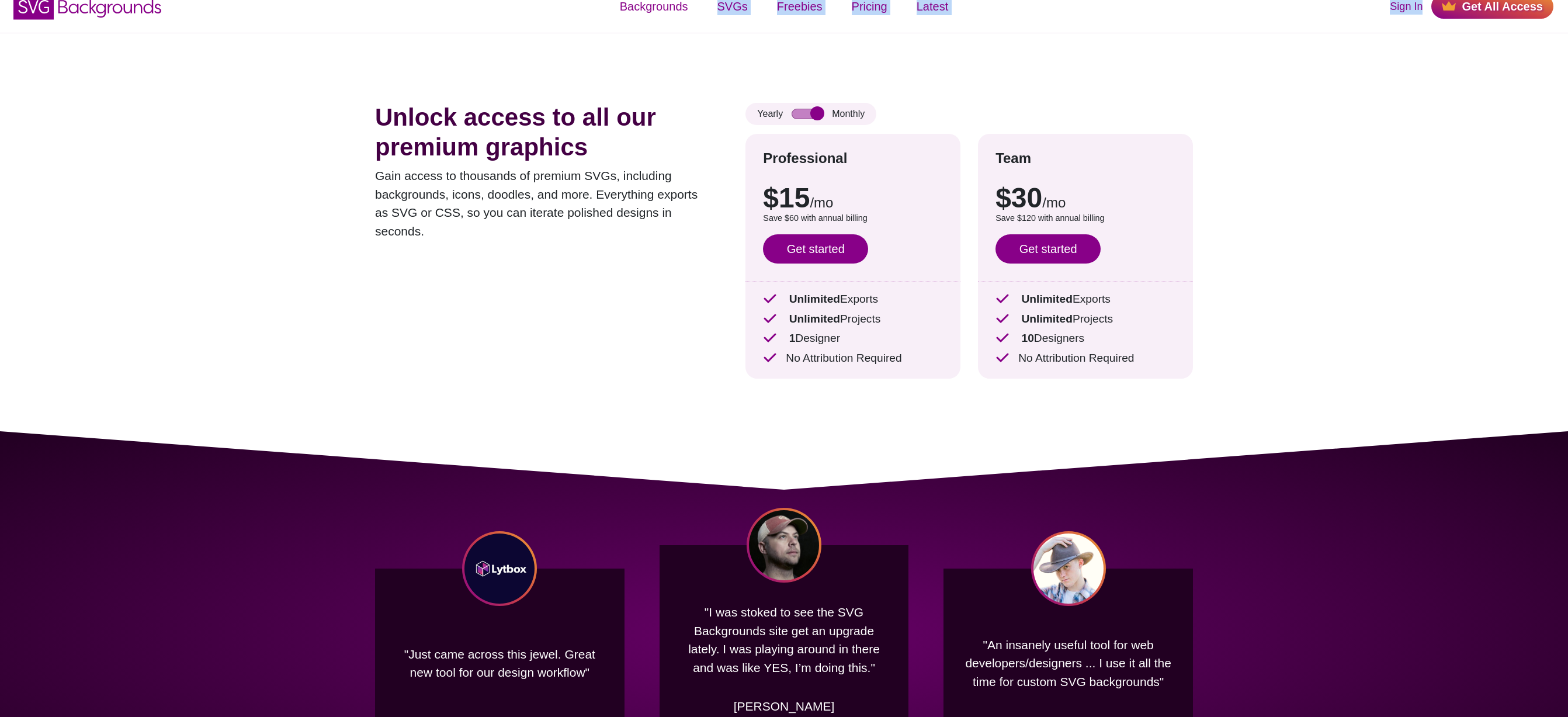
scroll to position [0, 0]
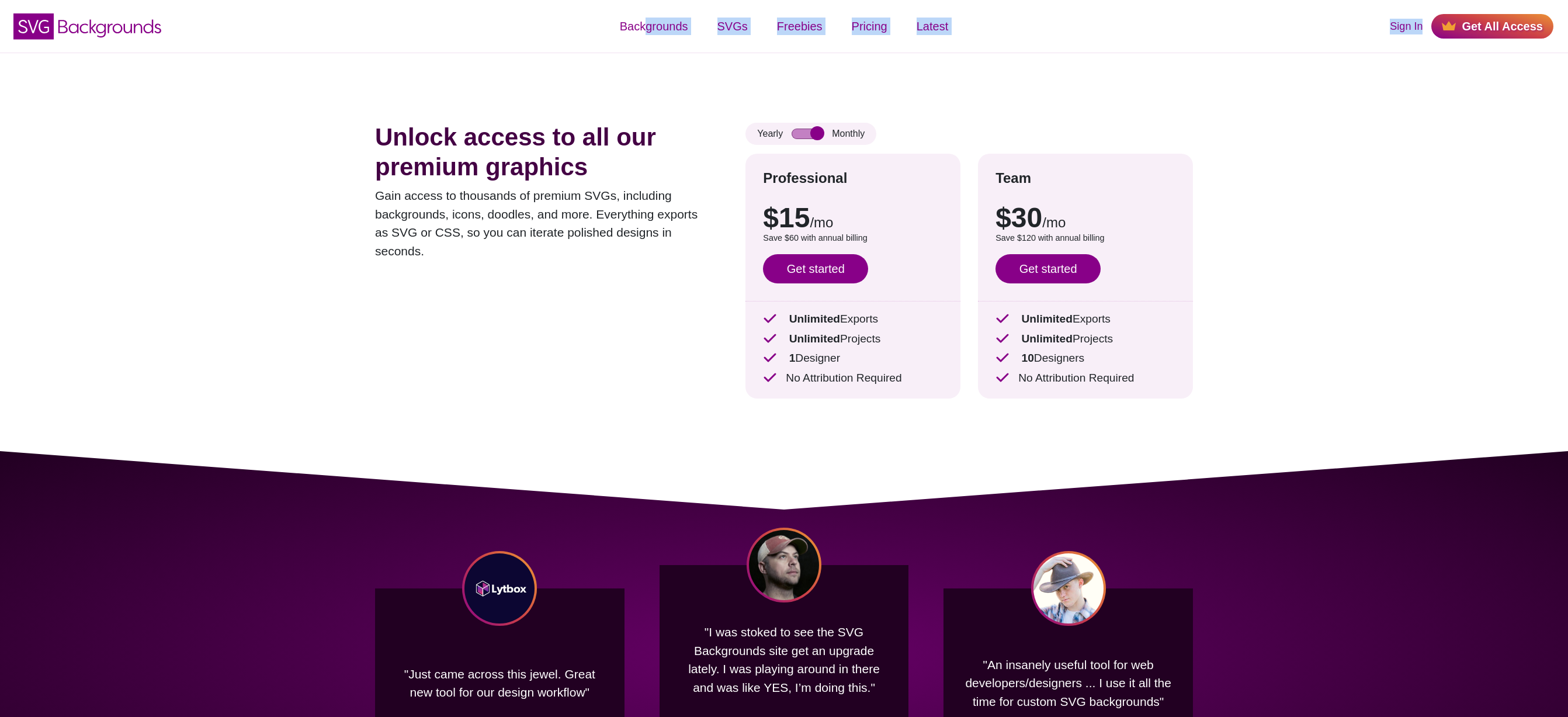
drag, startPoint x: 1184, startPoint y: 545, endPoint x: 649, endPoint y: -61, distance: 808.4
click at [584, 22] on ul "Backgrounds Categories Abstract Patterns Geometric Gradient Flat Gradient Line …" at bounding box center [784, 27] width 523 height 47
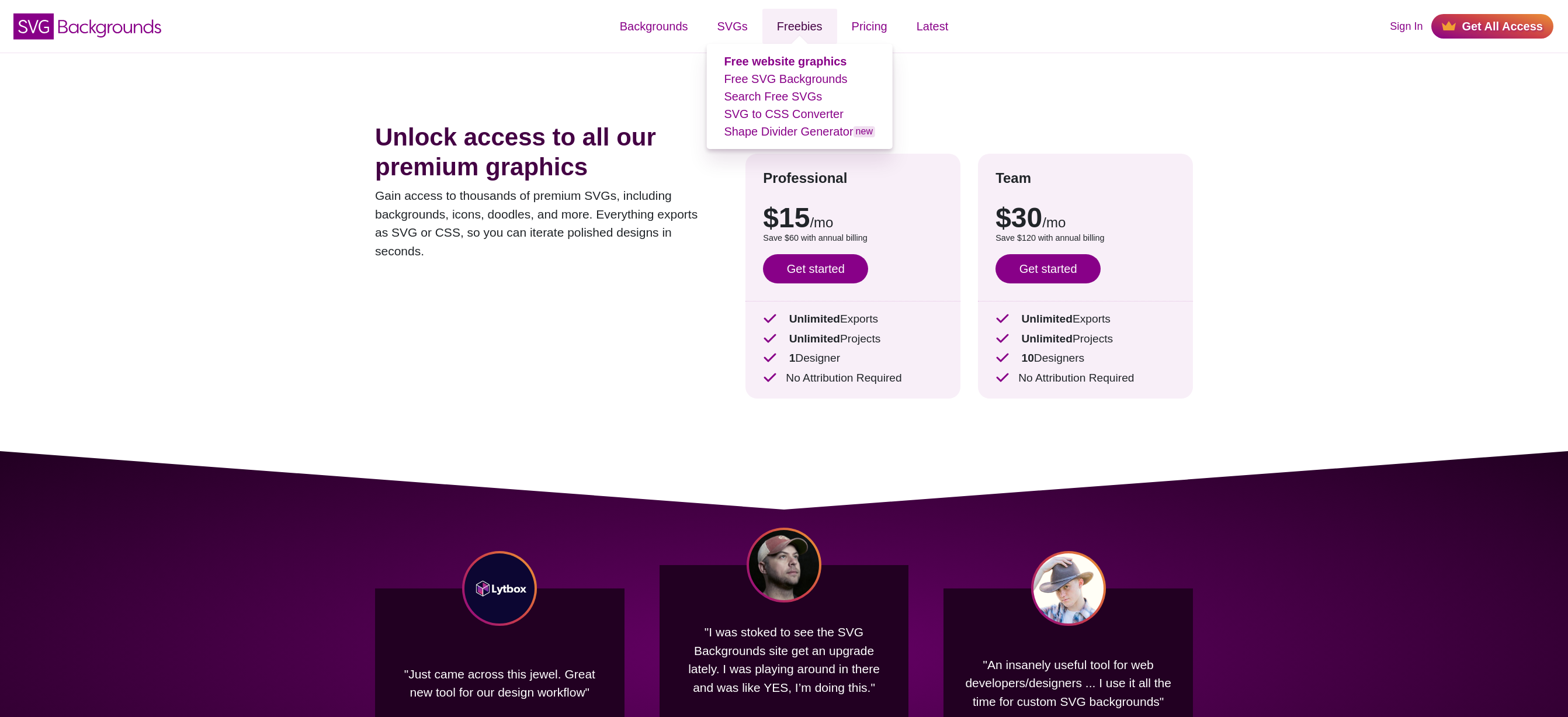
click at [781, 15] on link "Freebies" at bounding box center [800, 27] width 74 height 35
